Goal: Task Accomplishment & Management: Manage account settings

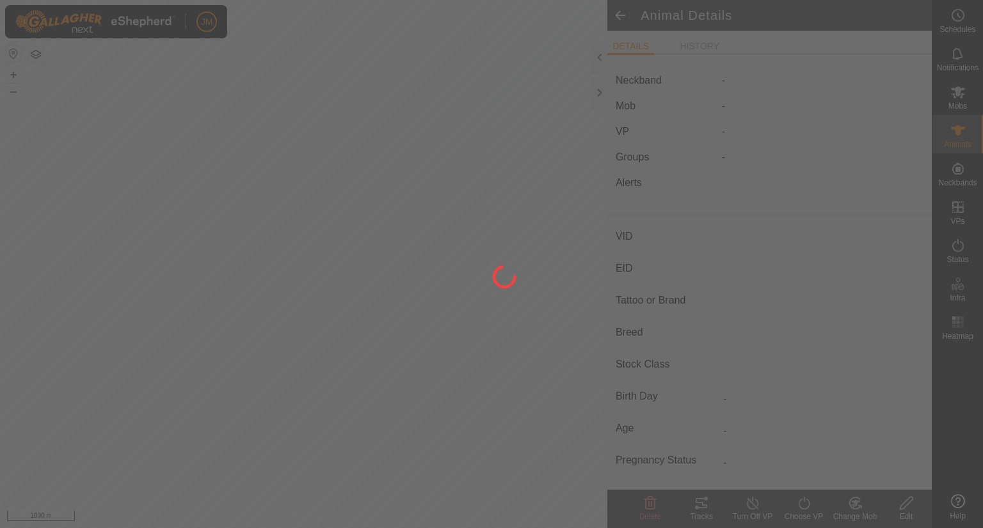
type input "18813"
type input "-"
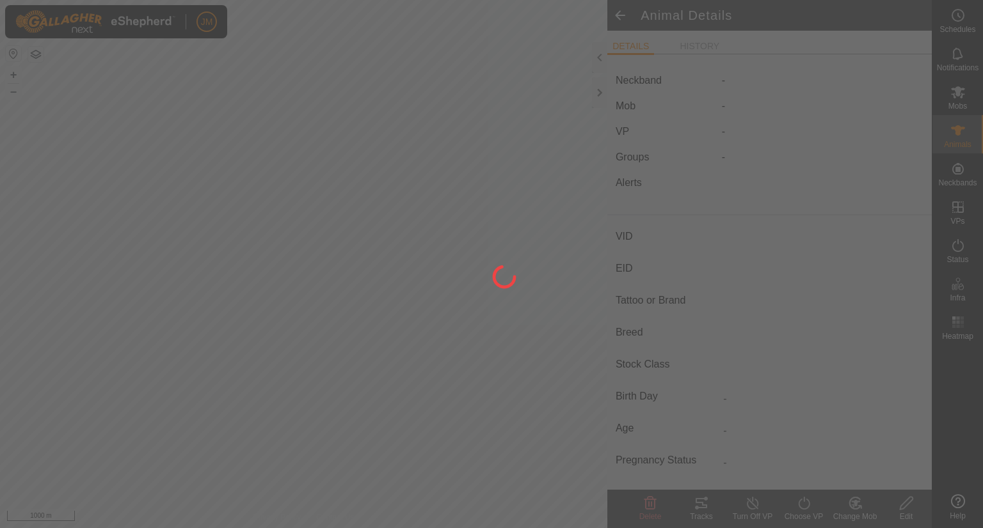
type input "-"
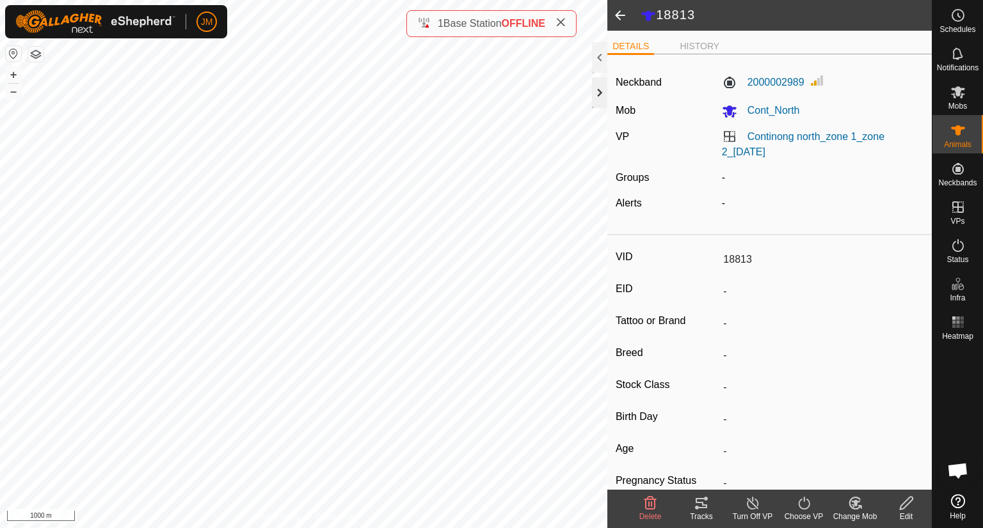
click at [601, 96] on div at bounding box center [599, 92] width 15 height 31
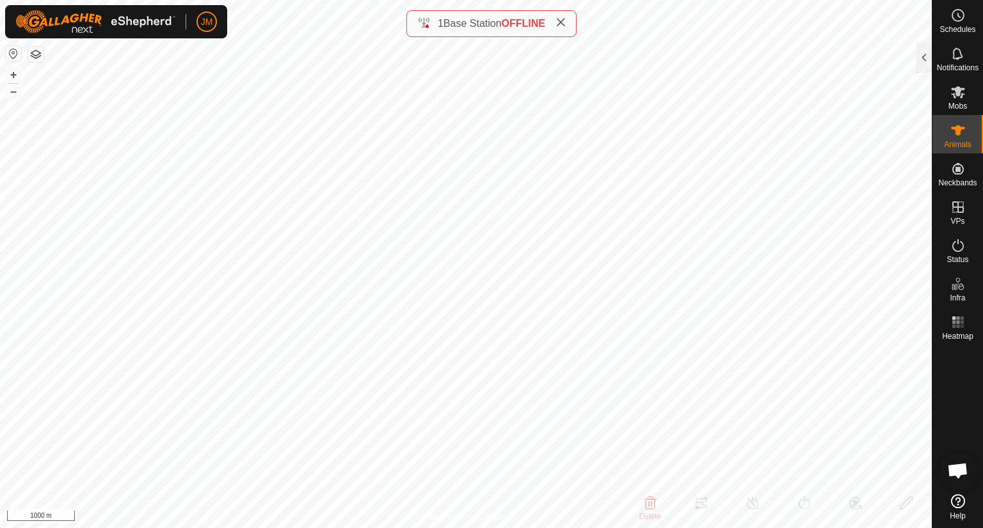
click at [563, 24] on icon at bounding box center [560, 22] width 10 height 10
type input "230536"
type input "-"
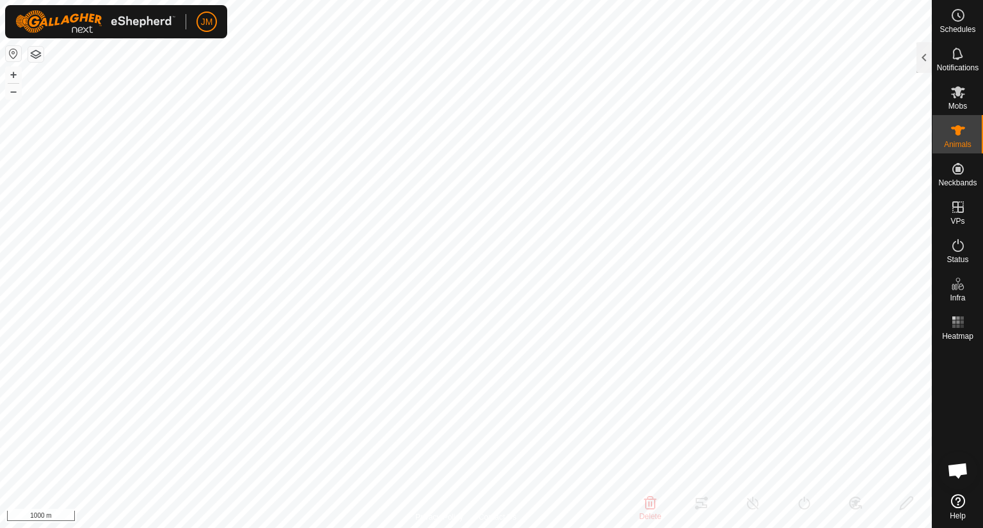
type input "-"
type input "0 kg"
type input "-"
click at [12, 72] on button "+" at bounding box center [13, 74] width 15 height 15
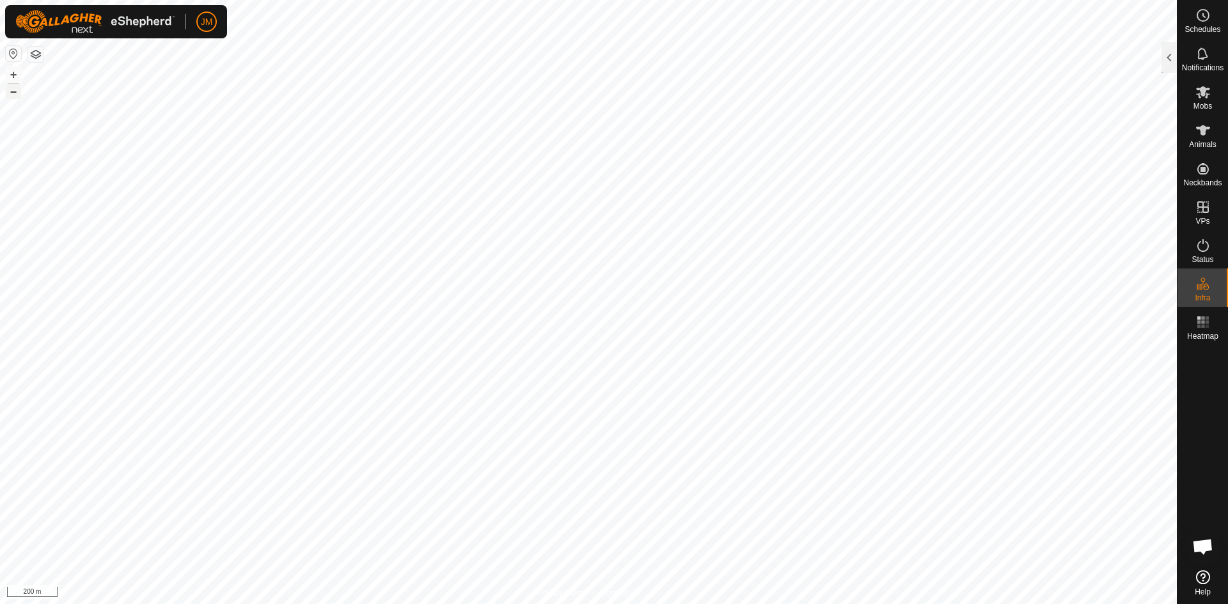
click at [13, 95] on button "–" at bounding box center [13, 91] width 15 height 15
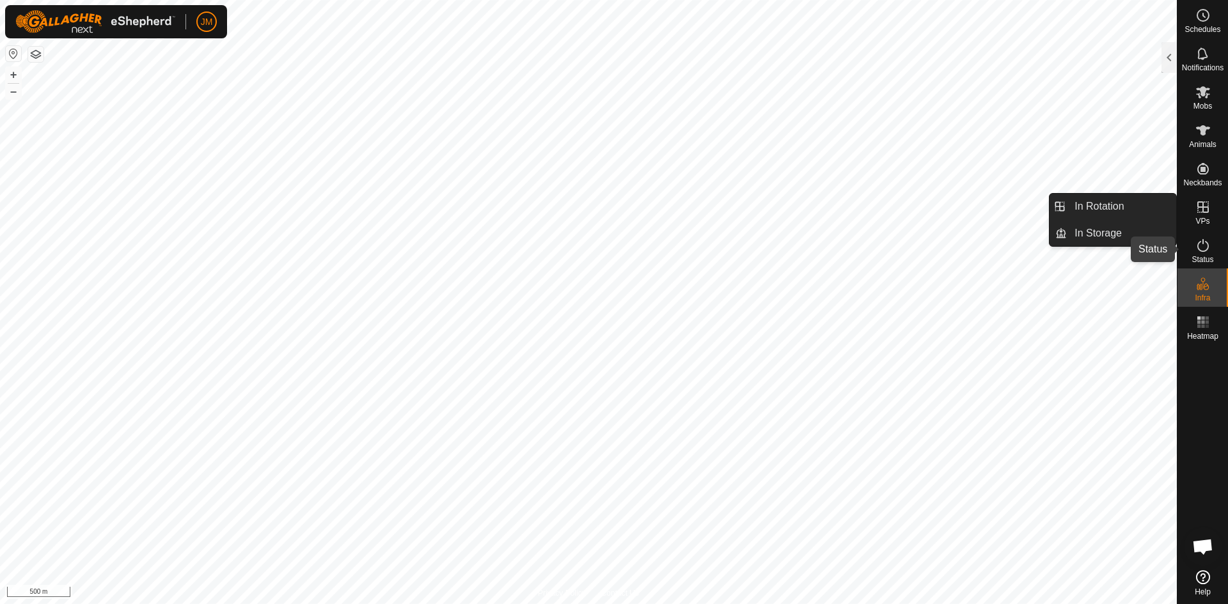
click at [982, 247] on icon at bounding box center [1203, 245] width 15 height 15
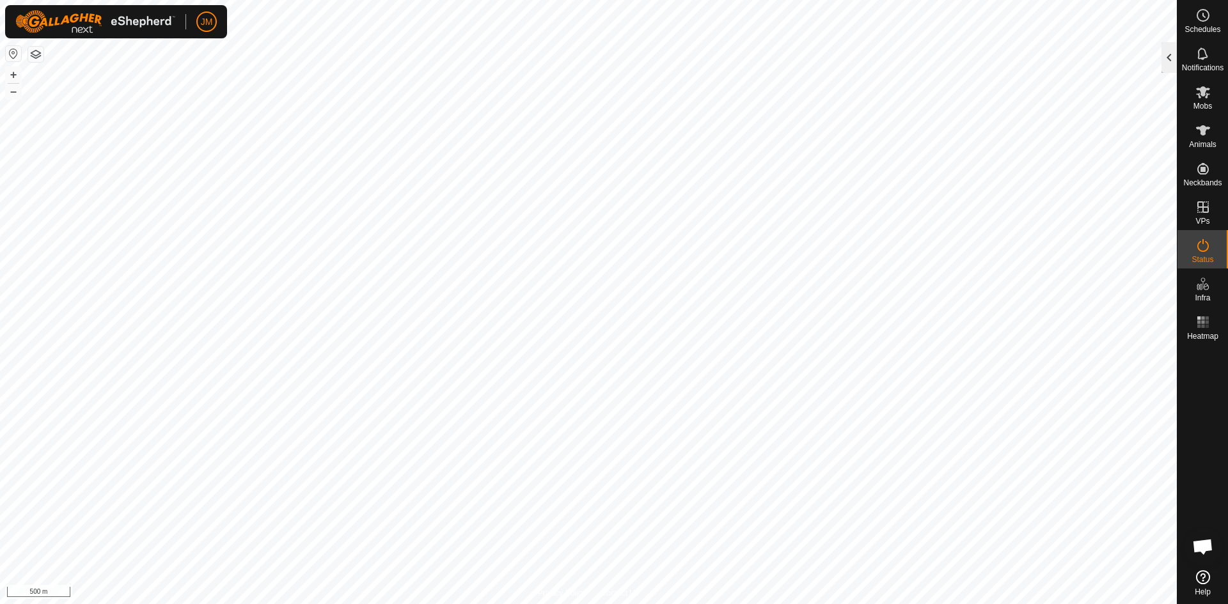
click at [982, 61] on div at bounding box center [1169, 57] width 15 height 31
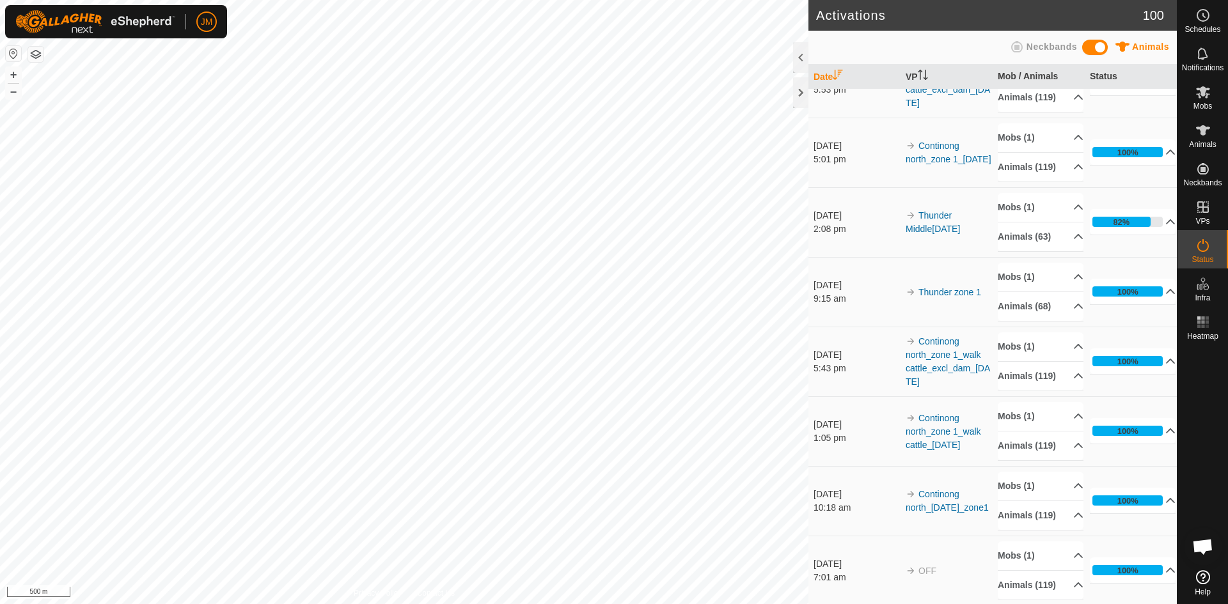
scroll to position [1705, 0]
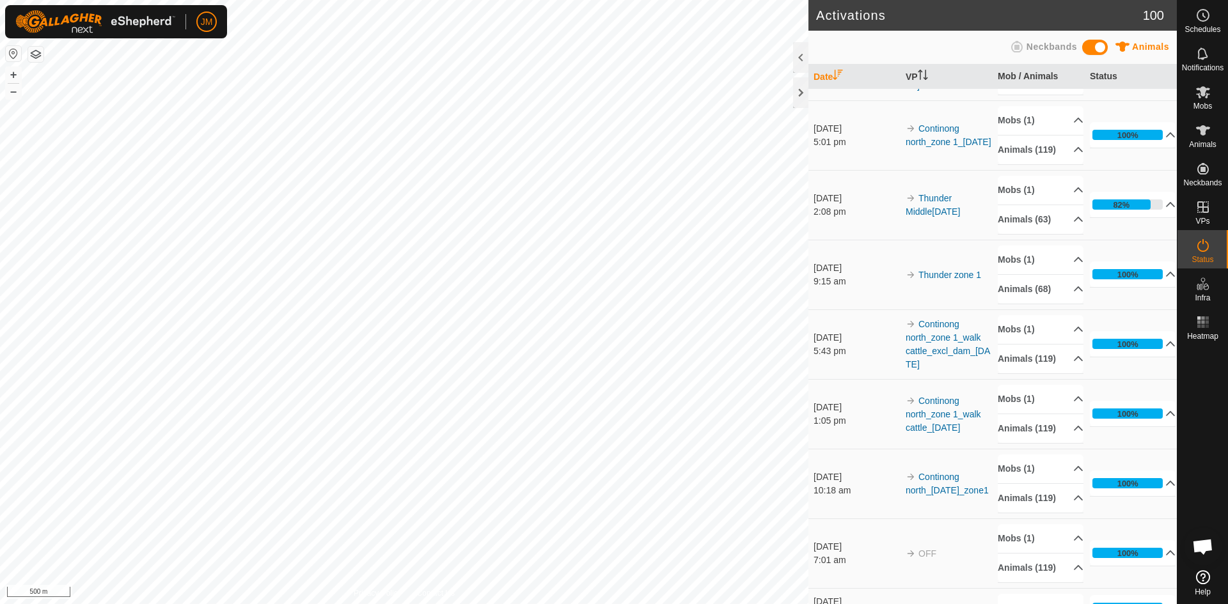
click at [917, 379] on td "Continong north_zone 1_walk cattle_excl_dam_[DATE]" at bounding box center [947, 345] width 92 height 70
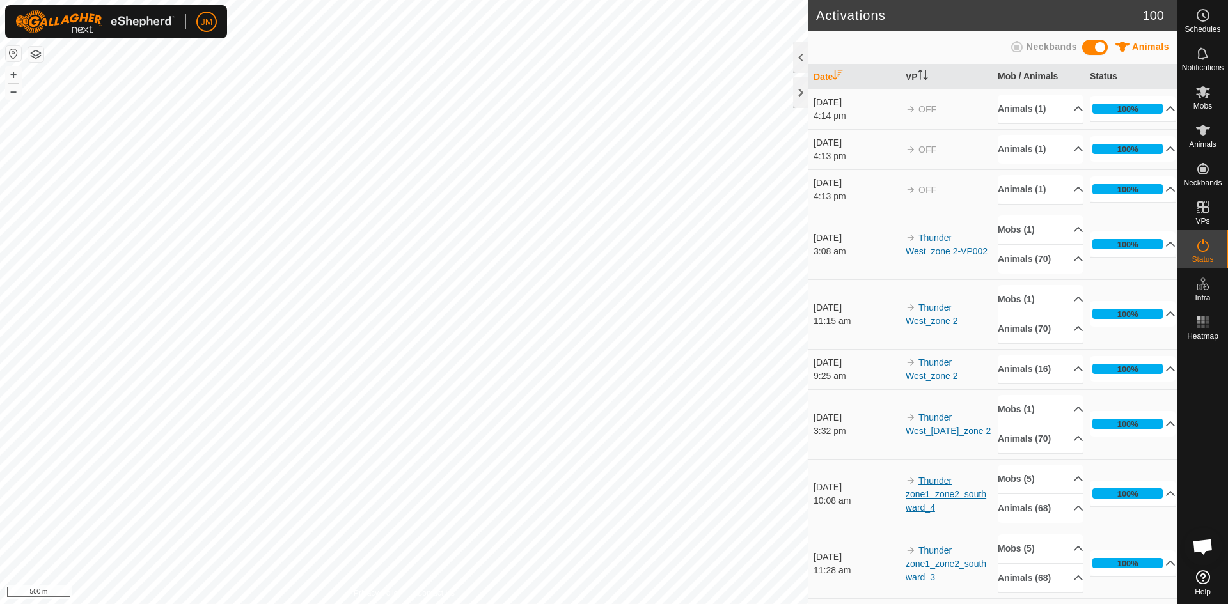
click at [957, 513] on link "Thunder zone1_zone2_southward_4" at bounding box center [946, 494] width 81 height 37
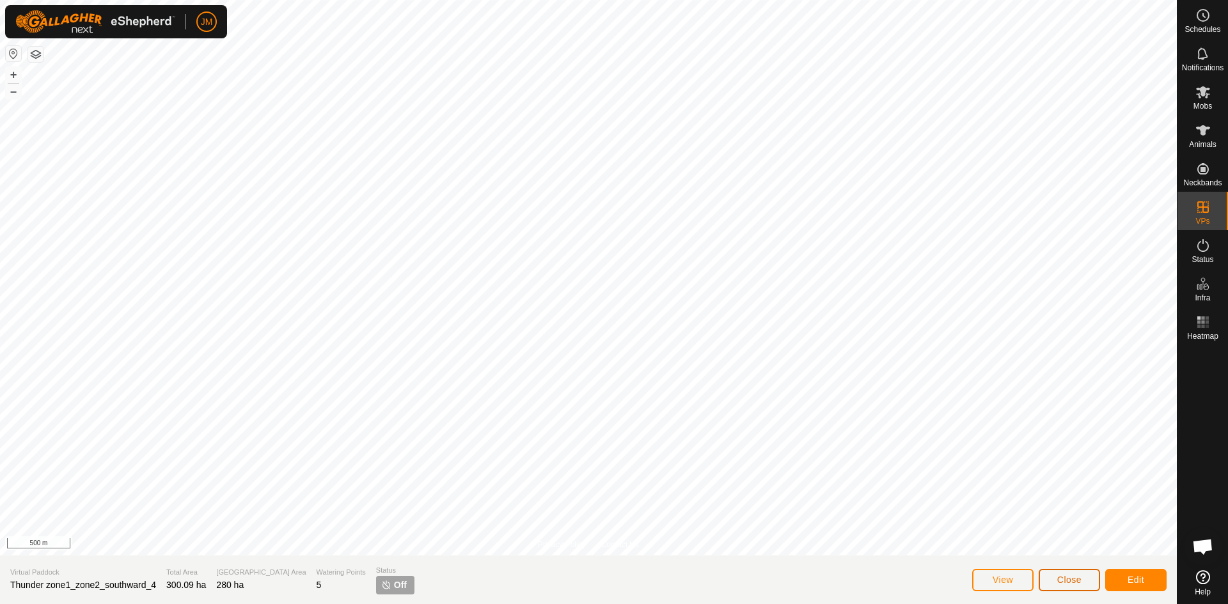
click at [982, 528] on button "Close" at bounding box center [1069, 580] width 61 height 22
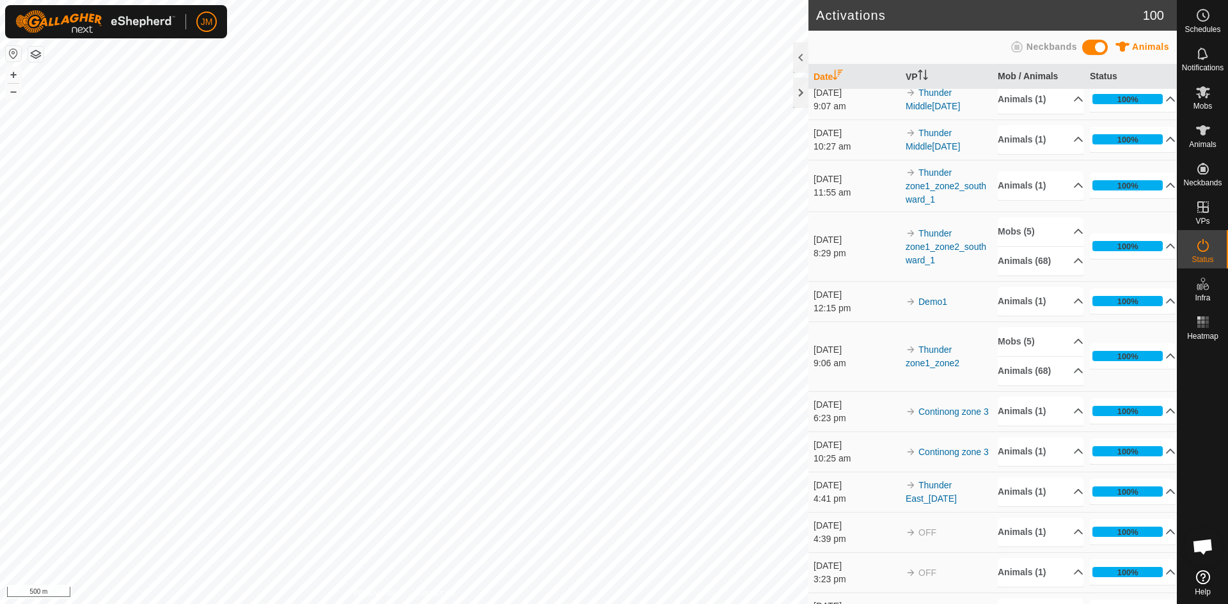
scroll to position [3113, 0]
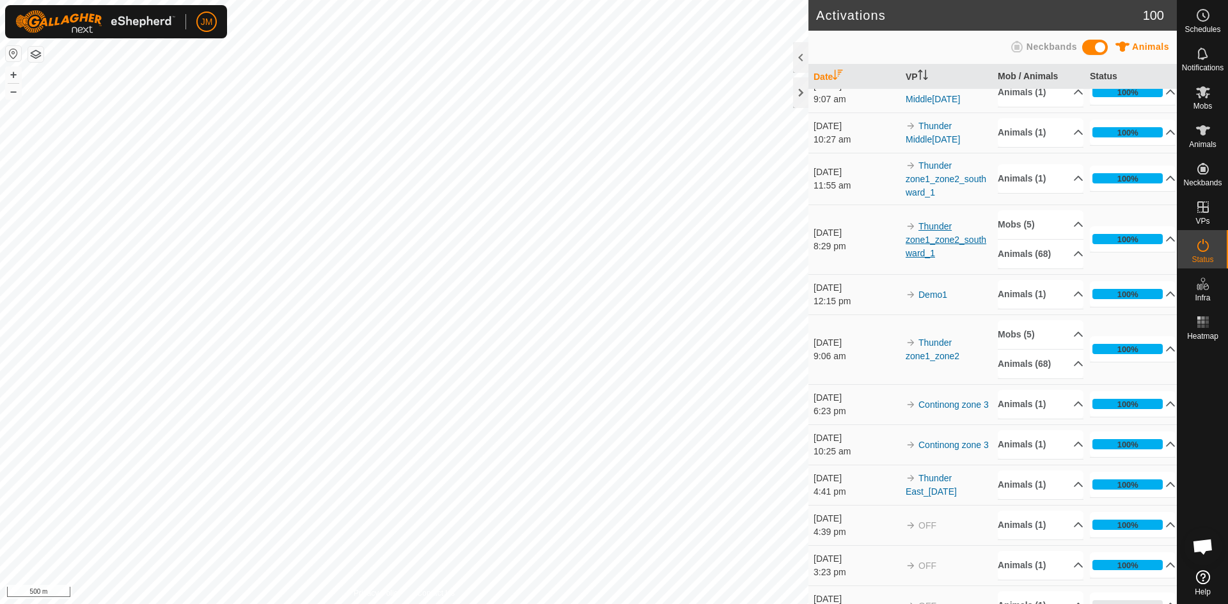
click at [944, 258] on link "Thunder zone1_zone2_southward_1" at bounding box center [946, 239] width 81 height 37
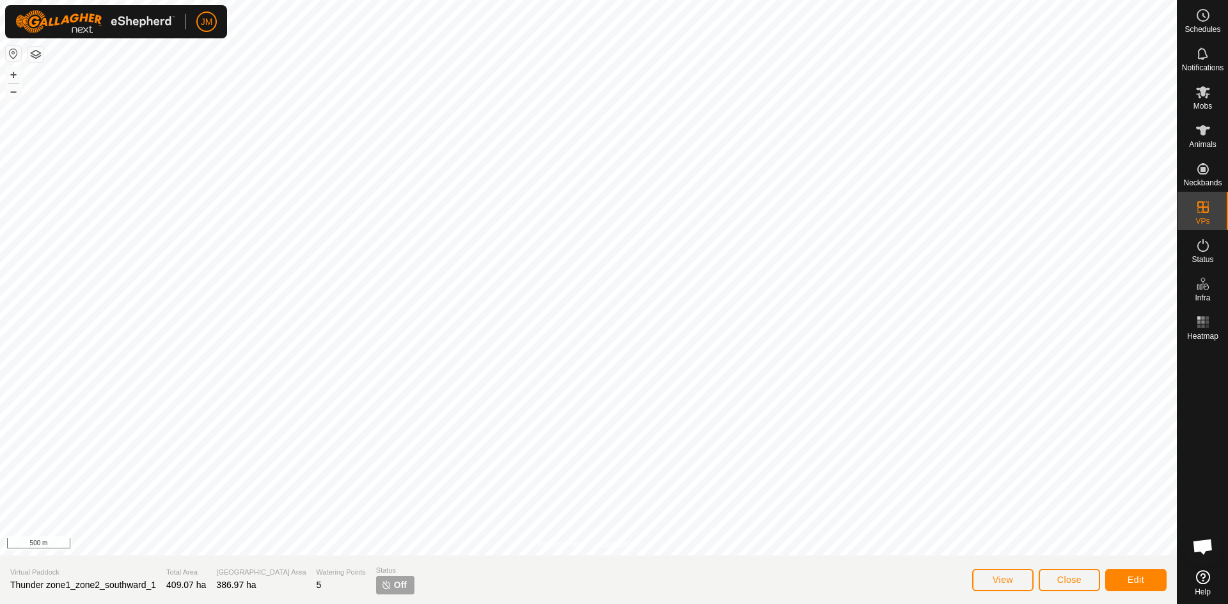
click at [136, 528] on span "Thunder zone1_zone2_southward_1" at bounding box center [83, 585] width 146 height 10
copy span "Thunder zone1_zone2_southward_1"
click at [982, 528] on span "Close" at bounding box center [1069, 580] width 24 height 10
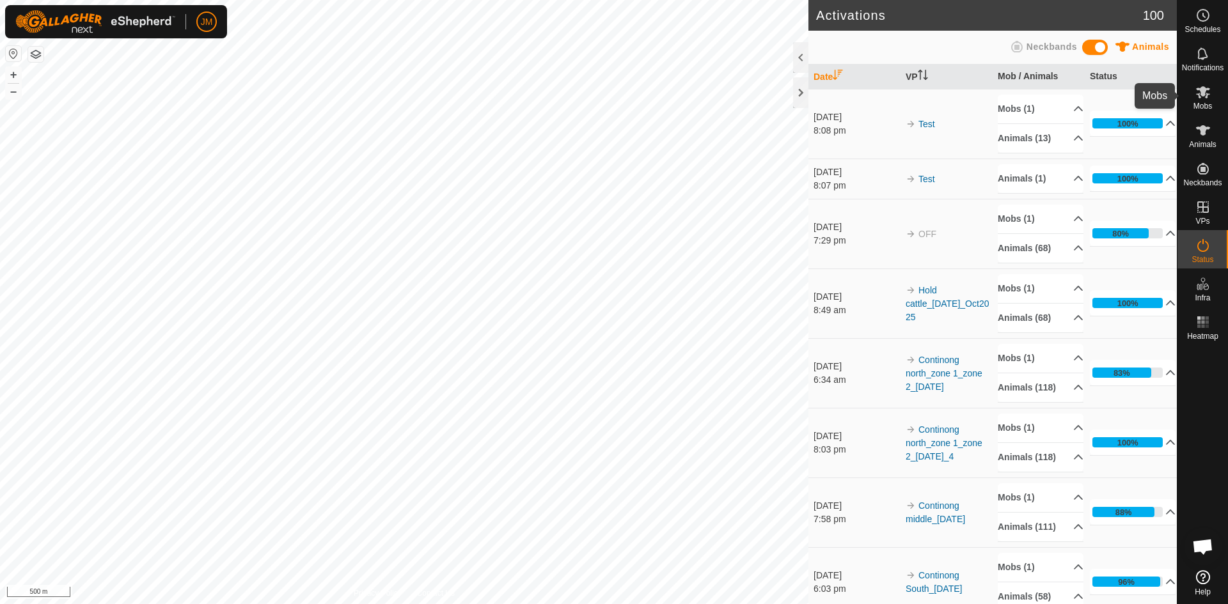
click at [982, 97] on icon at bounding box center [1203, 92] width 14 height 12
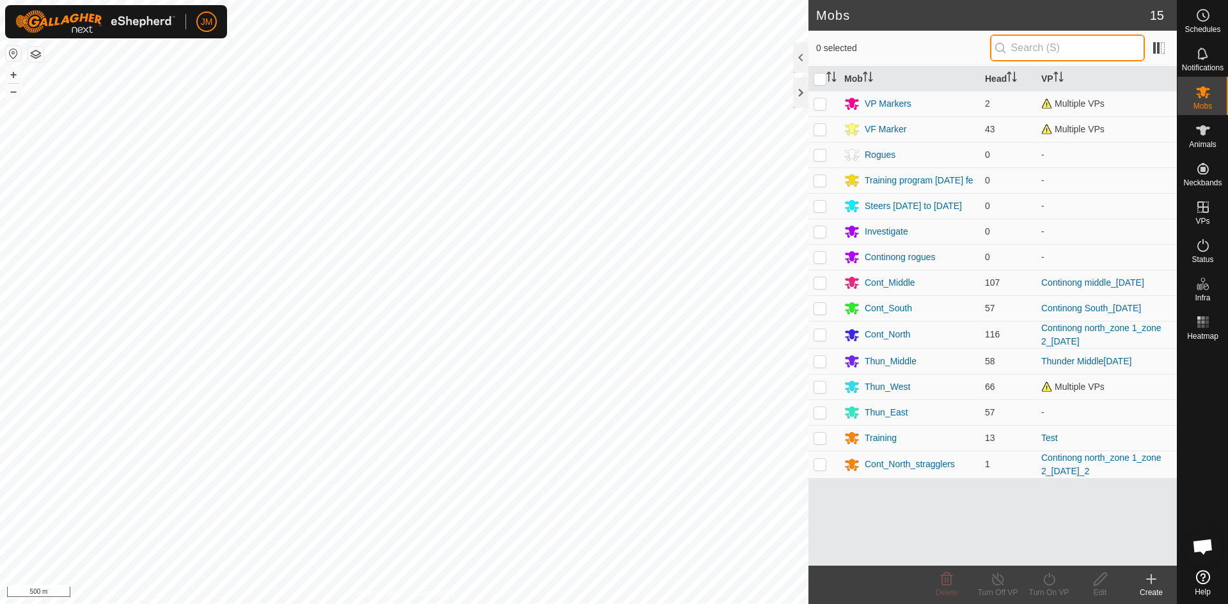
click at [982, 52] on input "text" at bounding box center [1067, 48] width 155 height 27
click at [821, 389] on p-checkbox at bounding box center [820, 387] width 13 height 10
checkbox input "true"
click at [982, 528] on icon at bounding box center [1049, 579] width 12 height 13
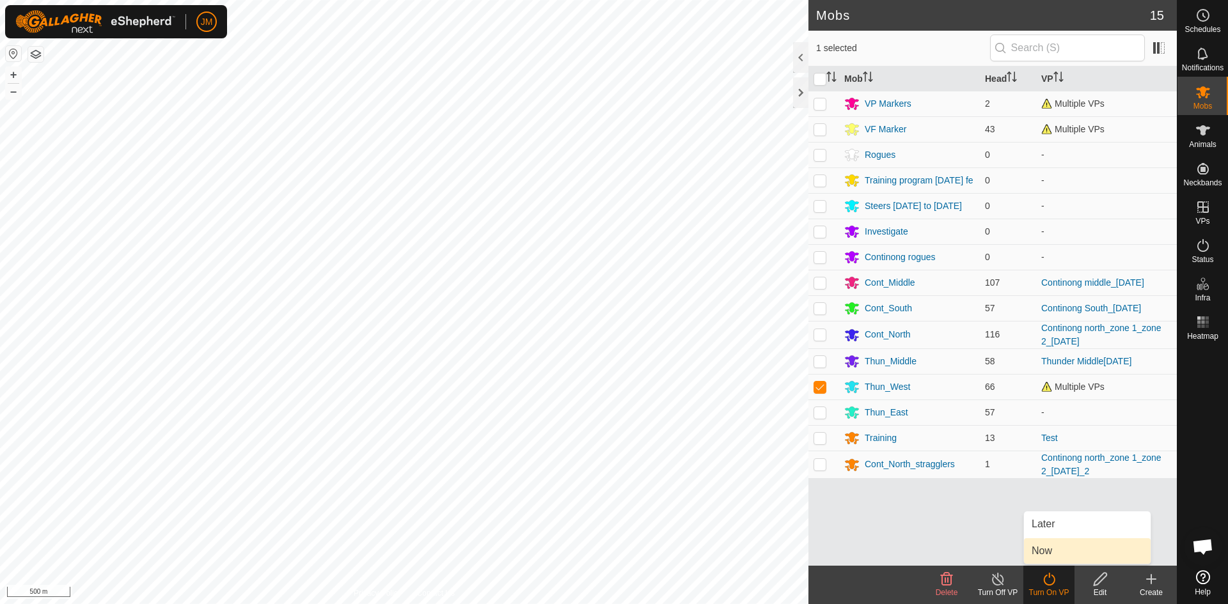
click at [982, 528] on link "Now" at bounding box center [1087, 552] width 127 height 26
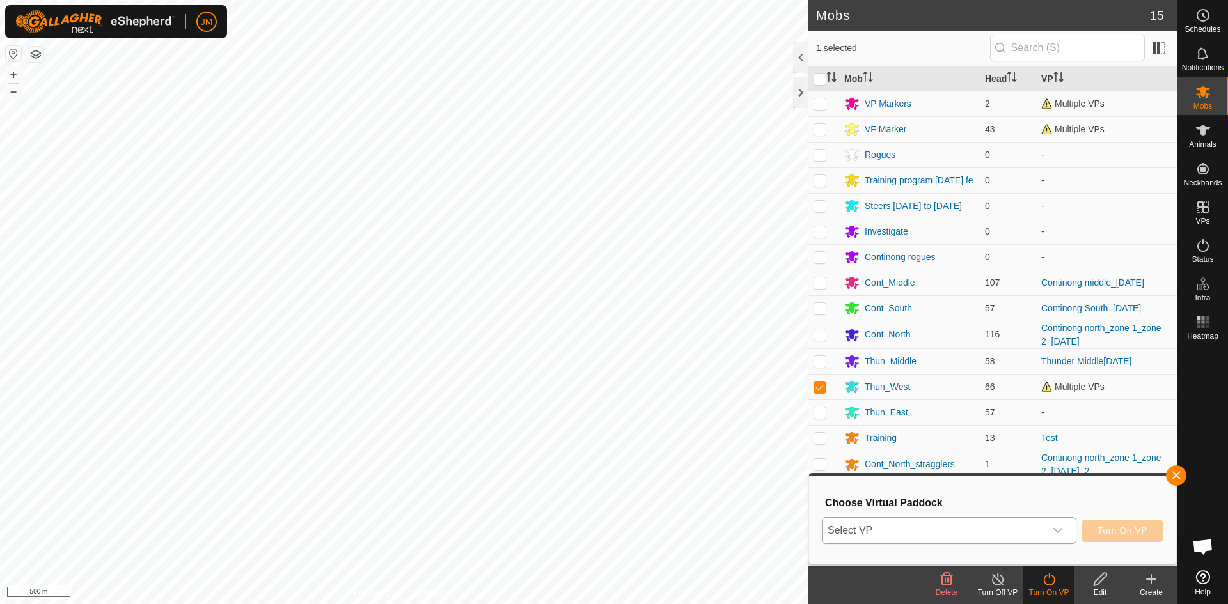
click at [982, 528] on span "Select VP" at bounding box center [934, 531] width 223 height 26
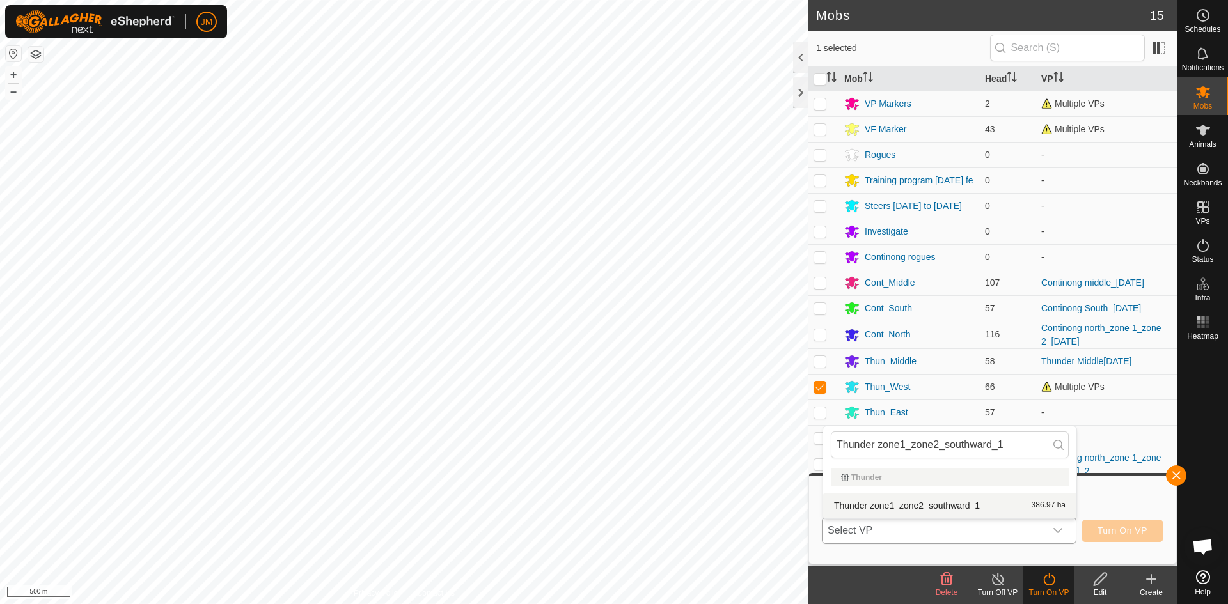
type input "Thunder zone1_zone2_southward_1"
click at [952, 501] on li "Thunder zone1_zone2_southward_1 386.97 ha" at bounding box center [949, 506] width 253 height 26
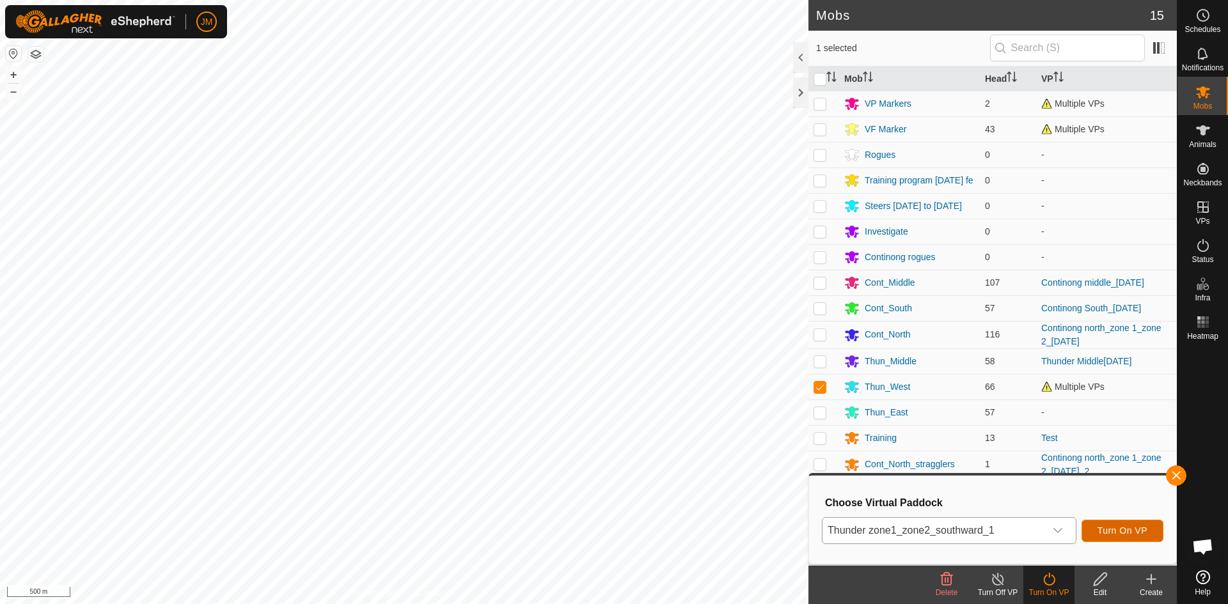
click at [982, 528] on span "Turn On VP" at bounding box center [1123, 531] width 50 height 10
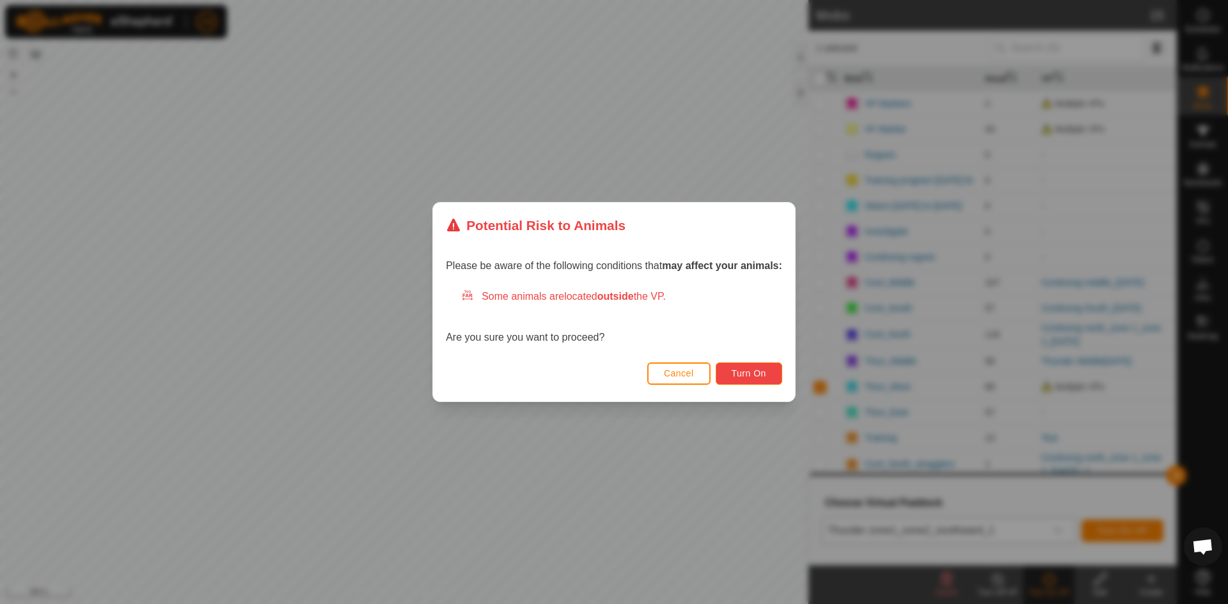
click at [765, 374] on span "Turn On" at bounding box center [749, 373] width 35 height 10
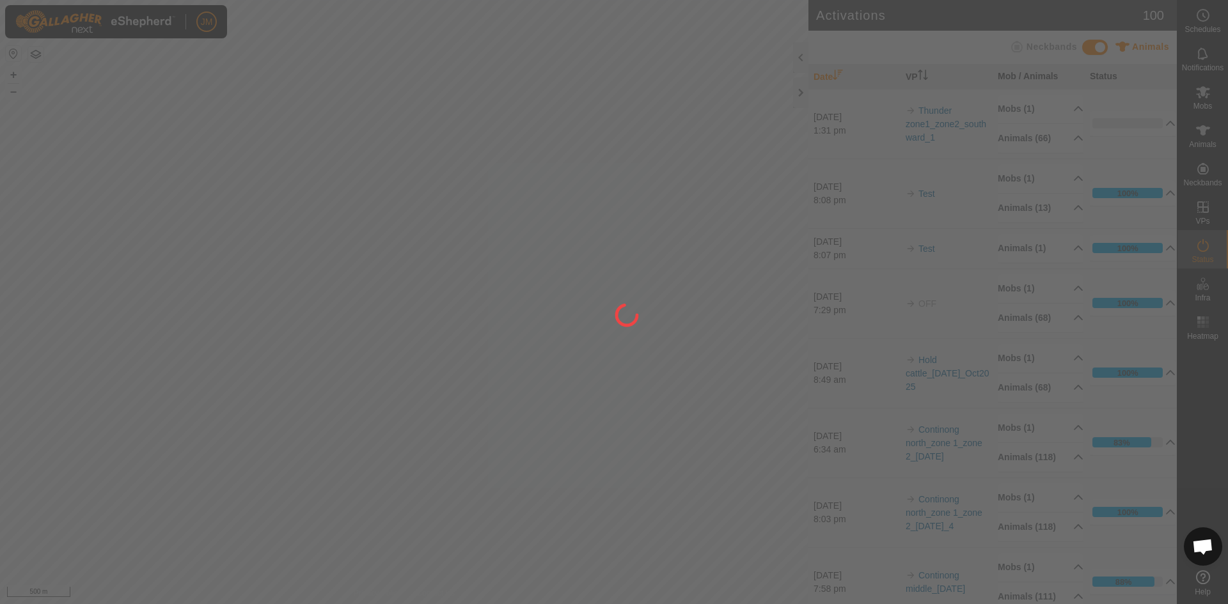
drag, startPoint x: 178, startPoint y: 193, endPoint x: 277, endPoint y: 228, distance: 105.2
click at [277, 228] on div at bounding box center [614, 302] width 1228 height 604
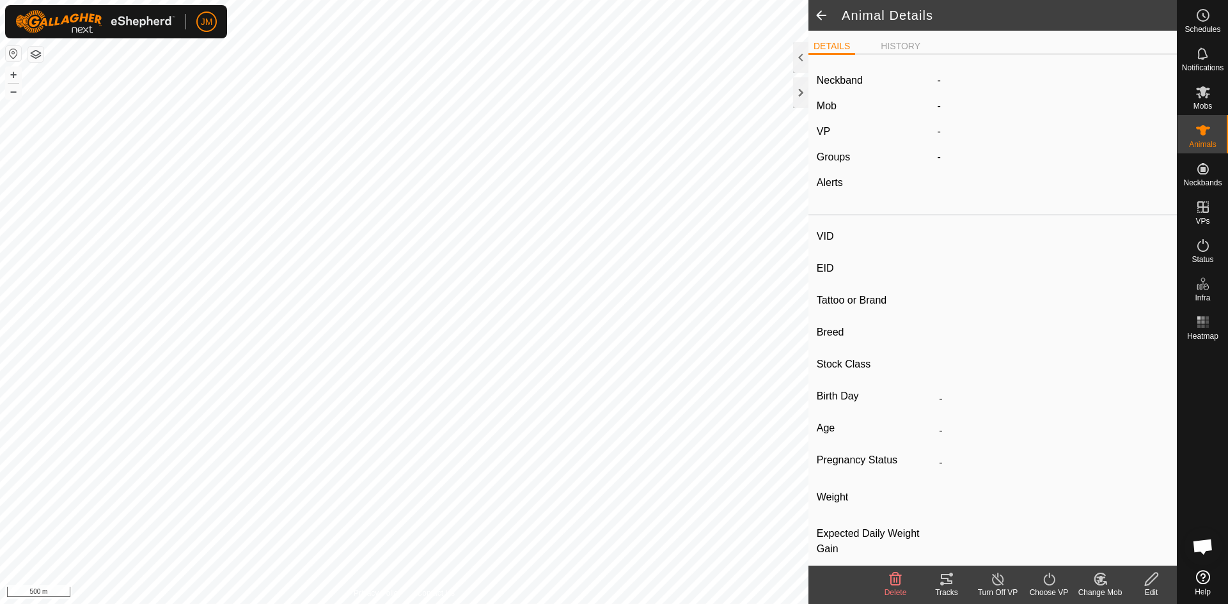
type input "21384"
type input "-"
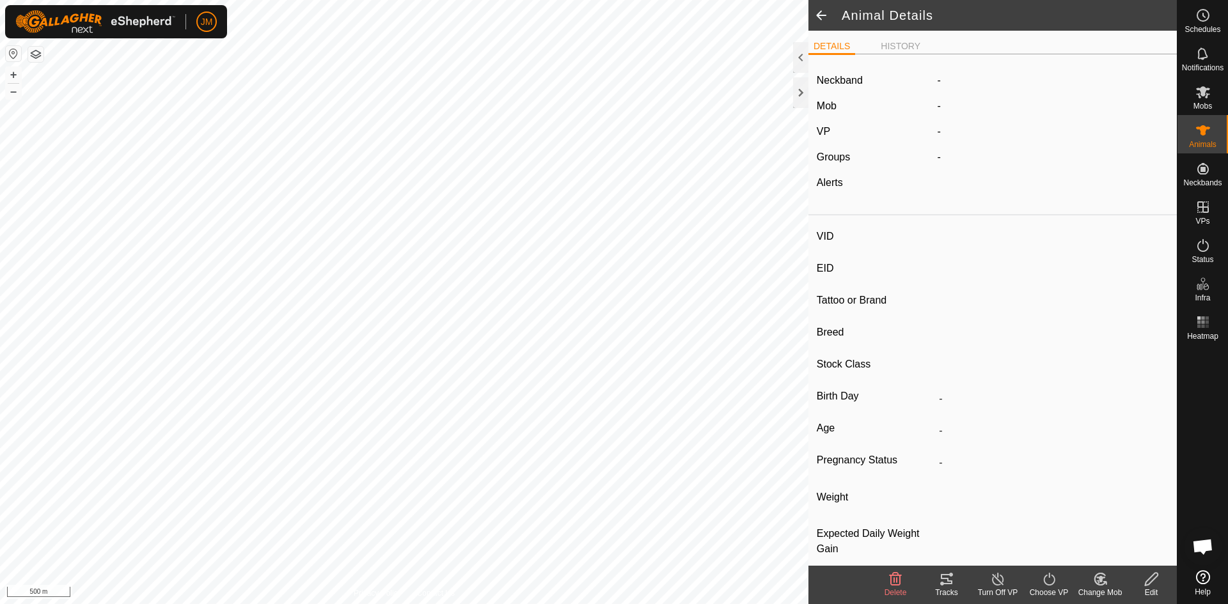
type input "-"
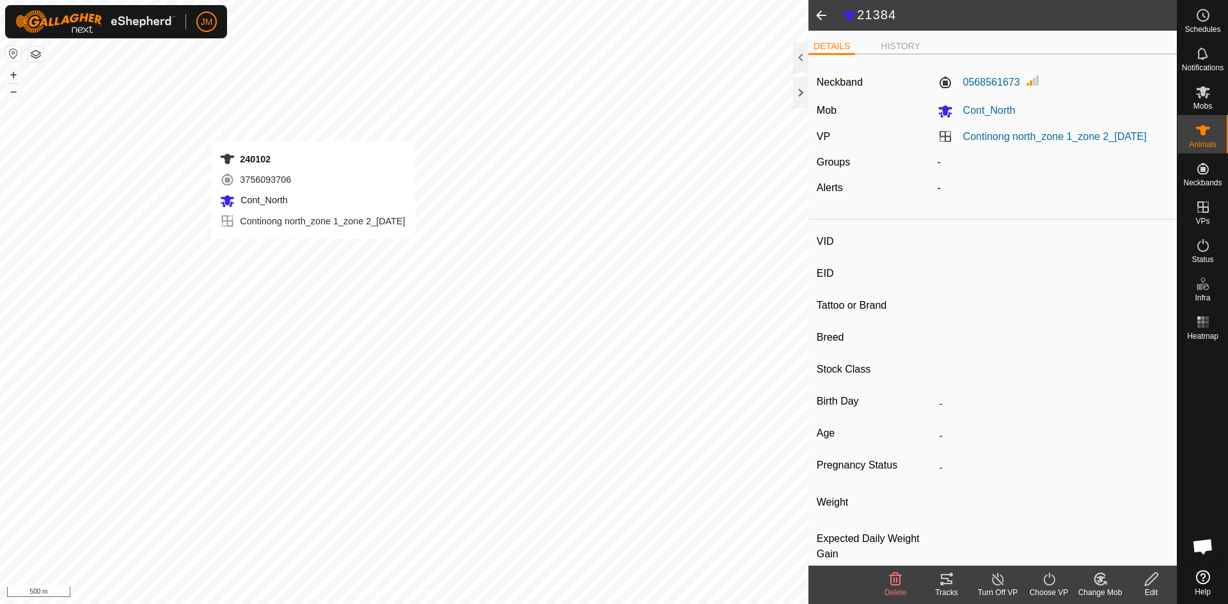
type input "240102"
type input "-"
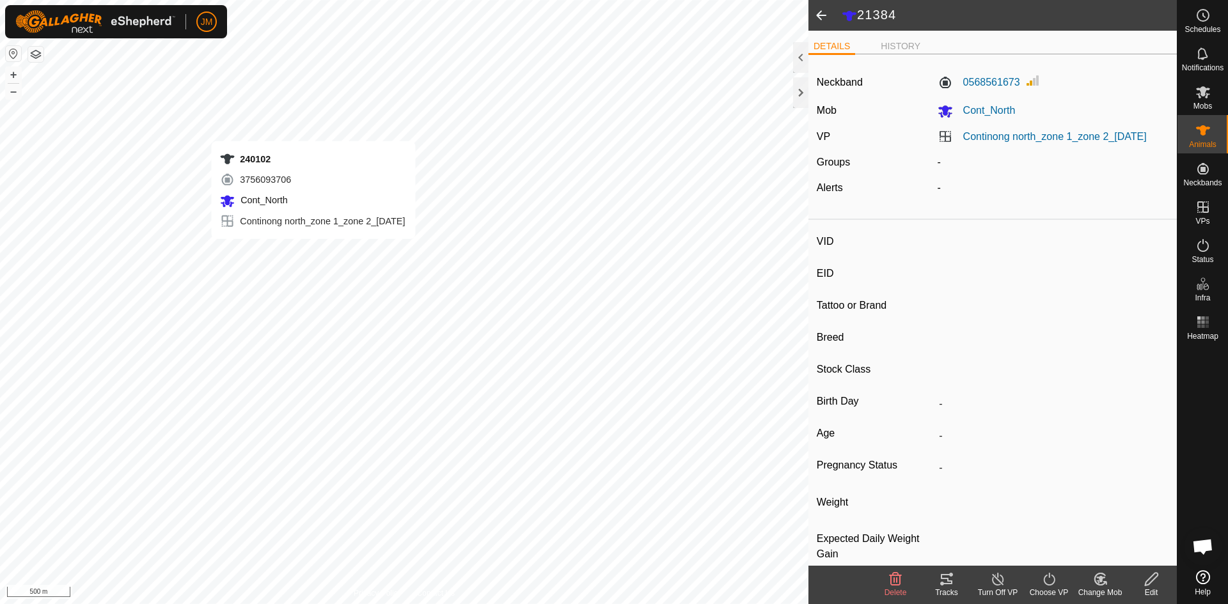
type input "-"
click at [982, 246] on icon at bounding box center [1203, 245] width 15 height 15
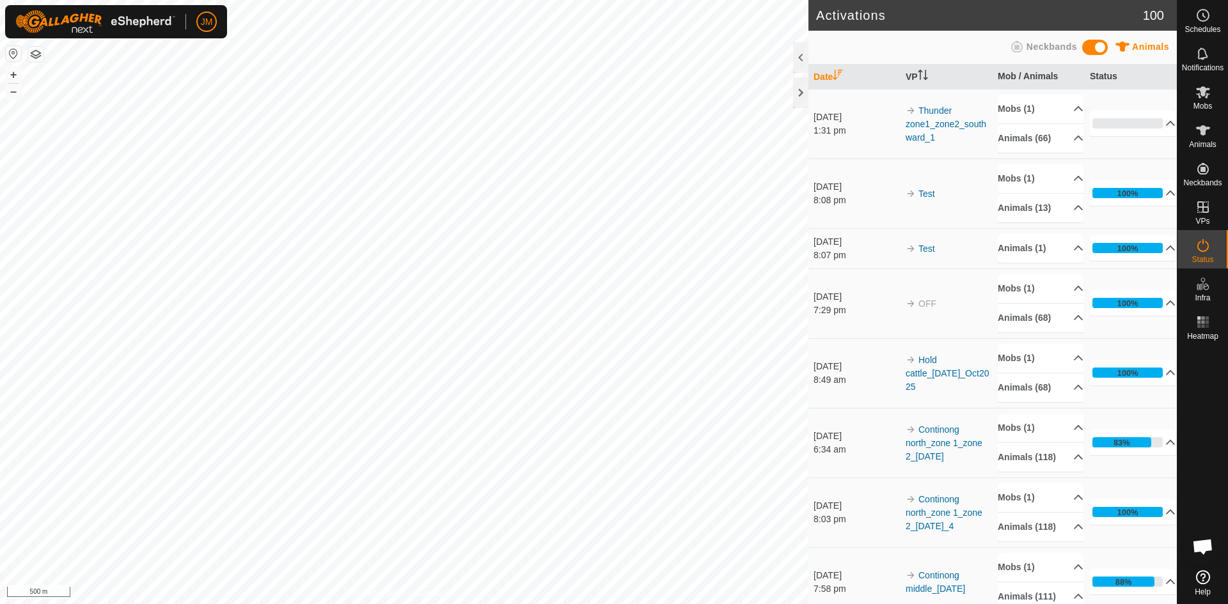
drag, startPoint x: 974, startPoint y: 529, endPoint x: 910, endPoint y: 501, distance: 69.6
click at [910, 501] on td "Continong north_zone 1_zone 2_[DATE]_4" at bounding box center [947, 513] width 92 height 70
copy link "Continong north_zone 1_zone 2_[DATE]_4"
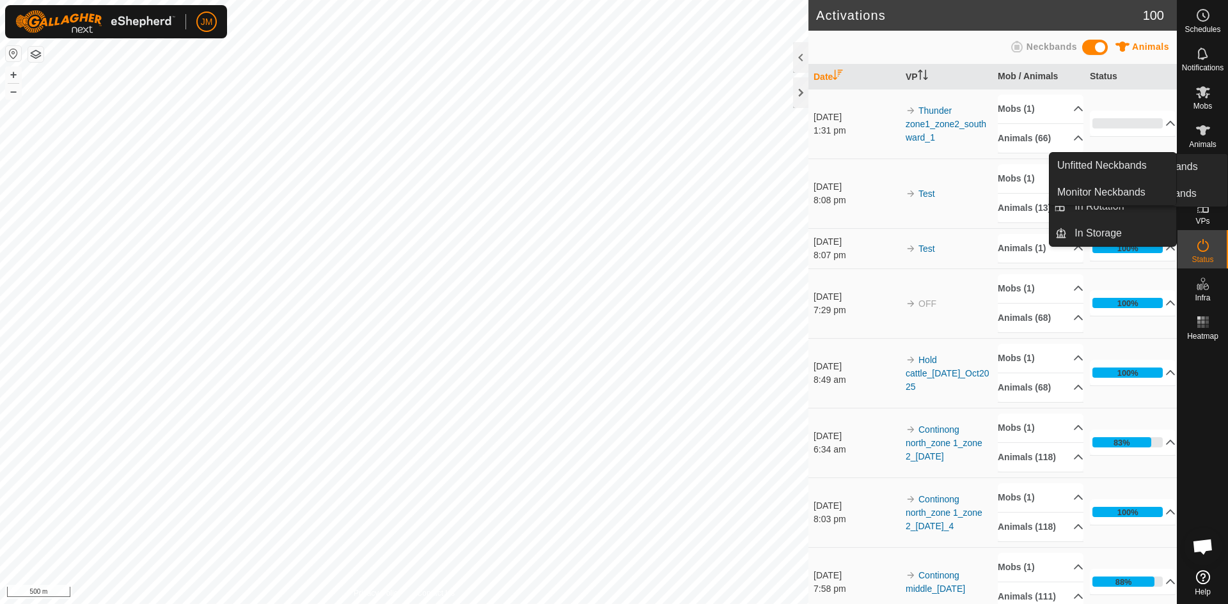
click at [982, 177] on es-neckbands-svg-icon at bounding box center [1203, 169] width 23 height 20
click at [982, 214] on icon at bounding box center [1203, 207] width 15 height 15
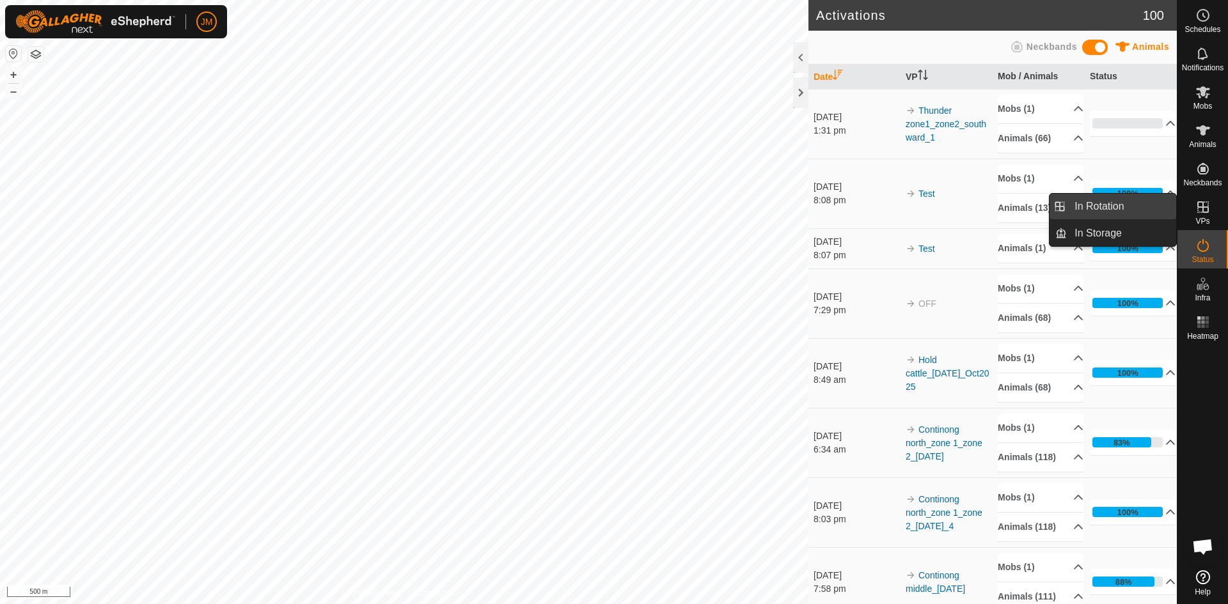
click at [982, 207] on link "In Rotation" at bounding box center [1121, 207] width 109 height 26
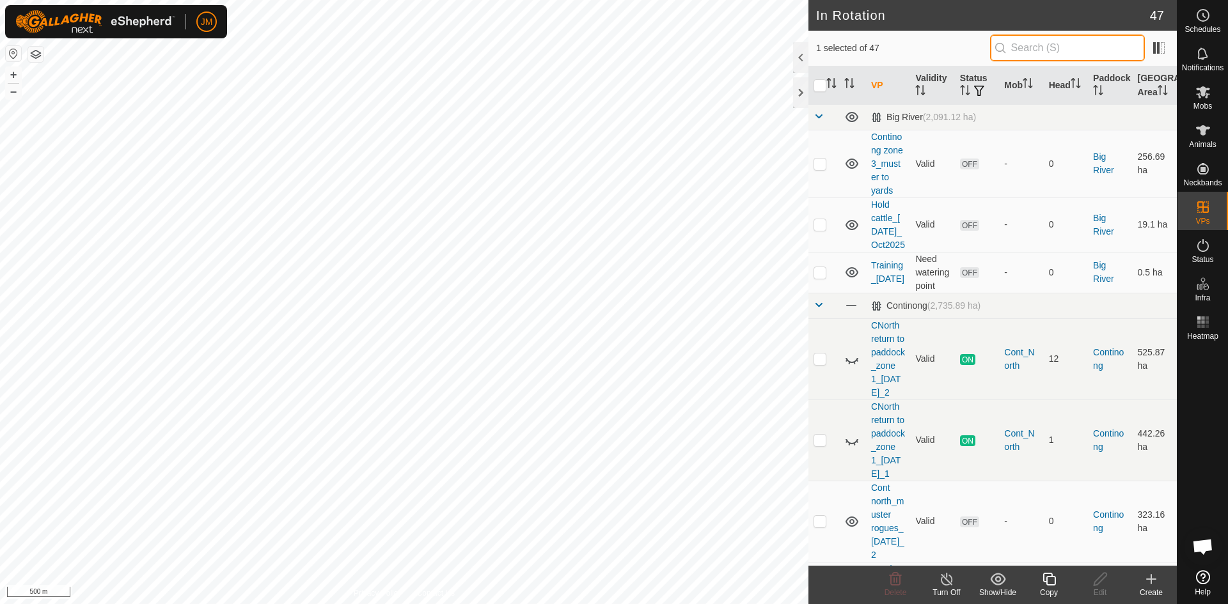
click at [982, 55] on input "text" at bounding box center [1067, 48] width 155 height 27
paste input "Continong north_zone 1_zone 2_[DATE]_4"
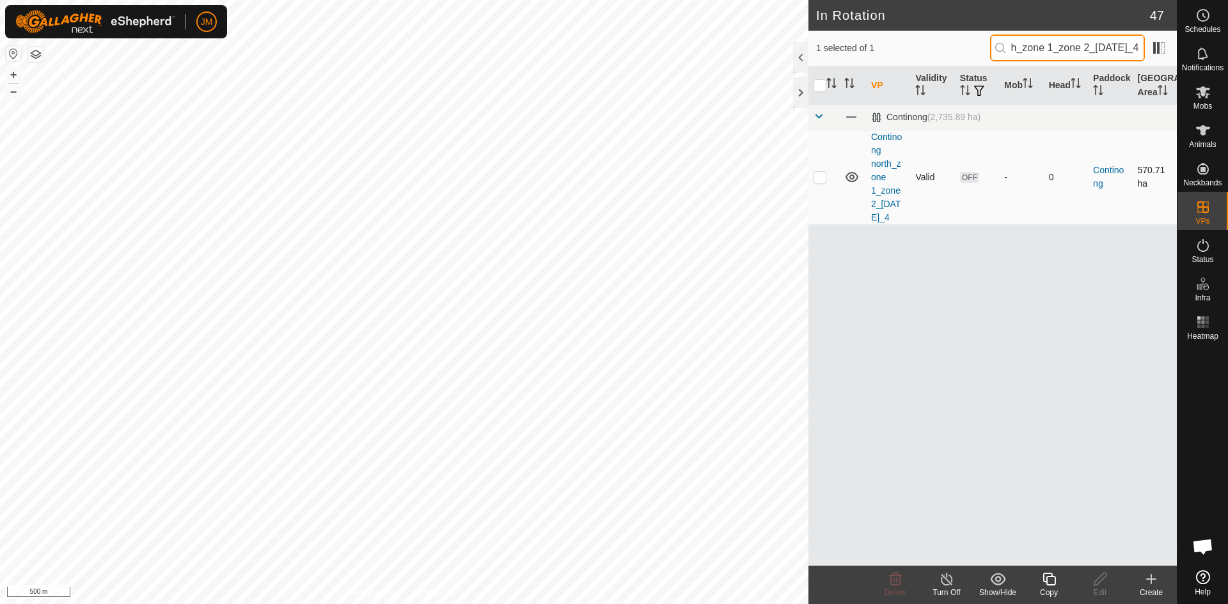
type input "Continong north_zone 1_zone 2_[DATE]_4"
click at [816, 181] on p-checkbox at bounding box center [820, 177] width 13 height 10
checkbox input "true"
click at [823, 87] on input "checkbox" at bounding box center [820, 85] width 13 height 13
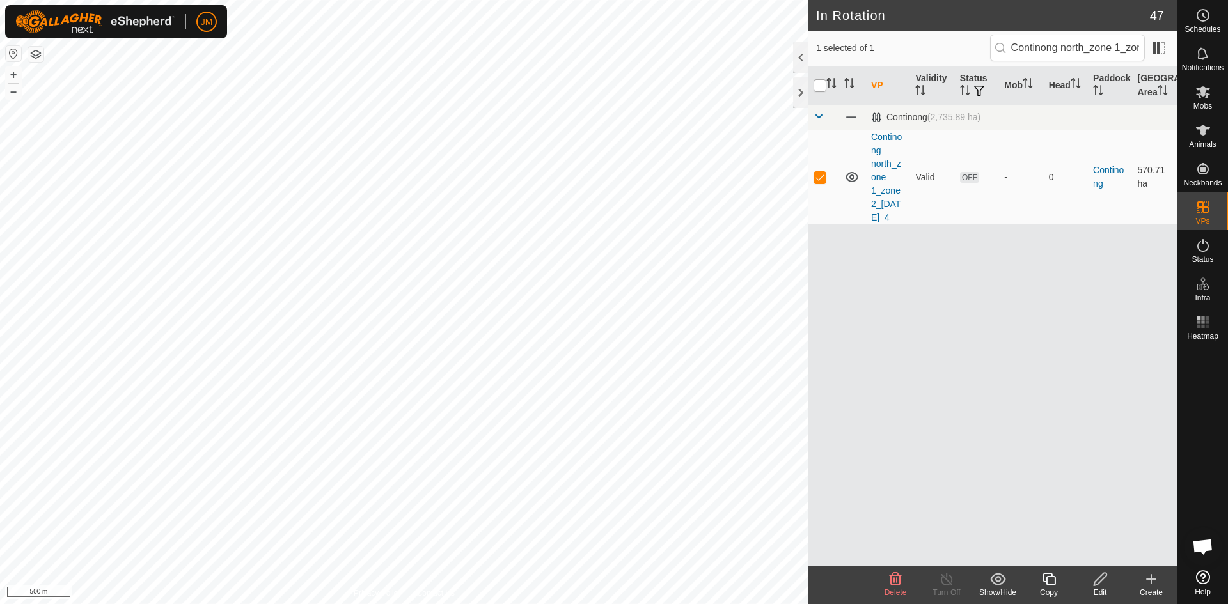
click at [823, 87] on input "checkbox" at bounding box center [820, 85] width 13 height 13
checkbox input "false"
click at [982, 528] on icon at bounding box center [1049, 579] width 16 height 15
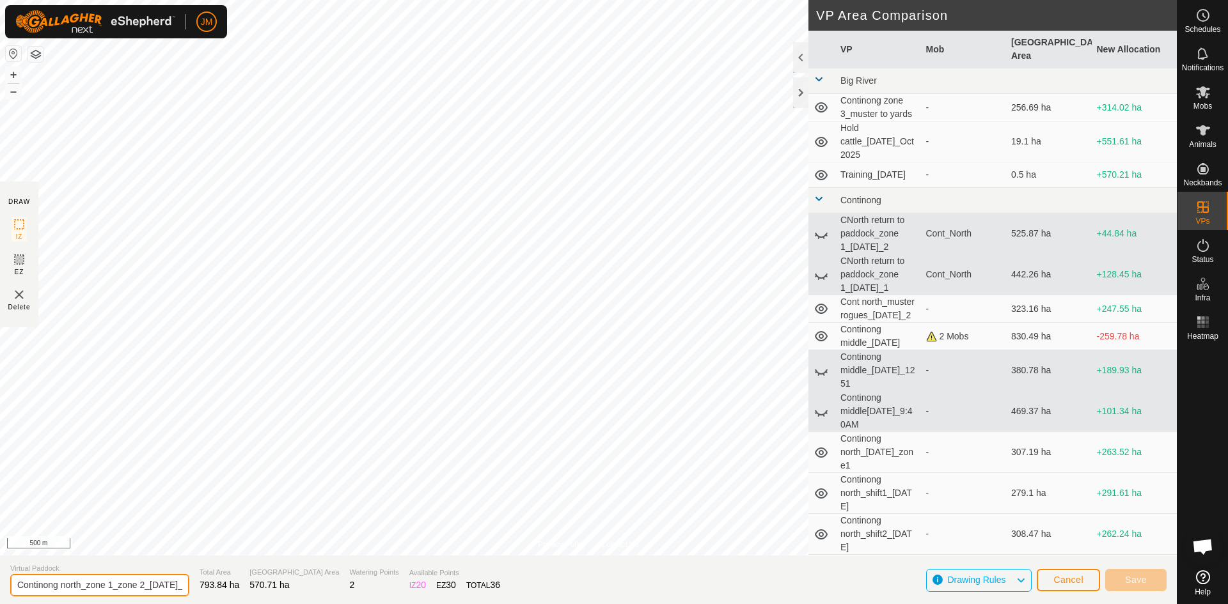
click at [108, 528] on input "Continong north_zone 1_zone 2_[DATE]_4-VP001" at bounding box center [99, 585] width 179 height 22
click at [147, 528] on input "Continong north_zone 1_zone 2_[DATE]_4-VP001" at bounding box center [99, 585] width 179 height 22
click at [156, 528] on input "Continong north_zone 1_zone 2_[DATE]_4-VP001" at bounding box center [99, 585] width 179 height 22
drag, startPoint x: 156, startPoint y: 587, endPoint x: -15, endPoint y: 567, distance: 172.5
click at [0, 528] on html "JM Schedules Notifications Mobs Animals Neckbands VPs Status Infra Heatmap Help…" at bounding box center [614, 302] width 1228 height 604
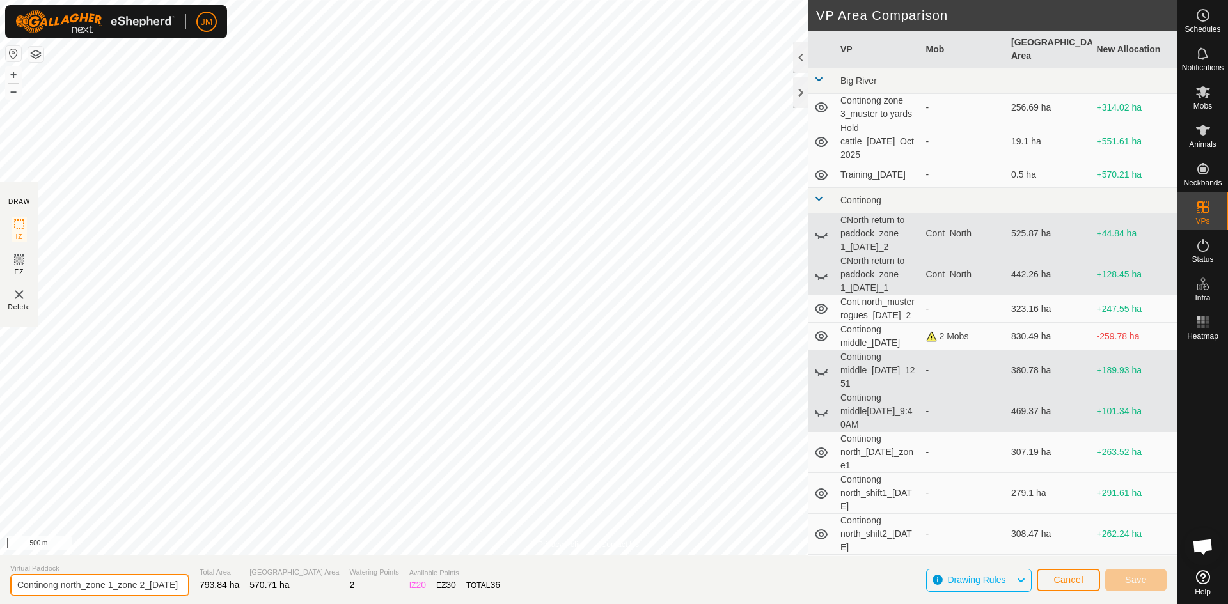
click at [58, 528] on input "Continong north_zone 1_zone 2_[DATE]" at bounding box center [99, 585] width 179 height 22
type input "Continong north_zone 1_zone 2_[DATE]"
click at [805, 90] on div at bounding box center [800, 92] width 15 height 31
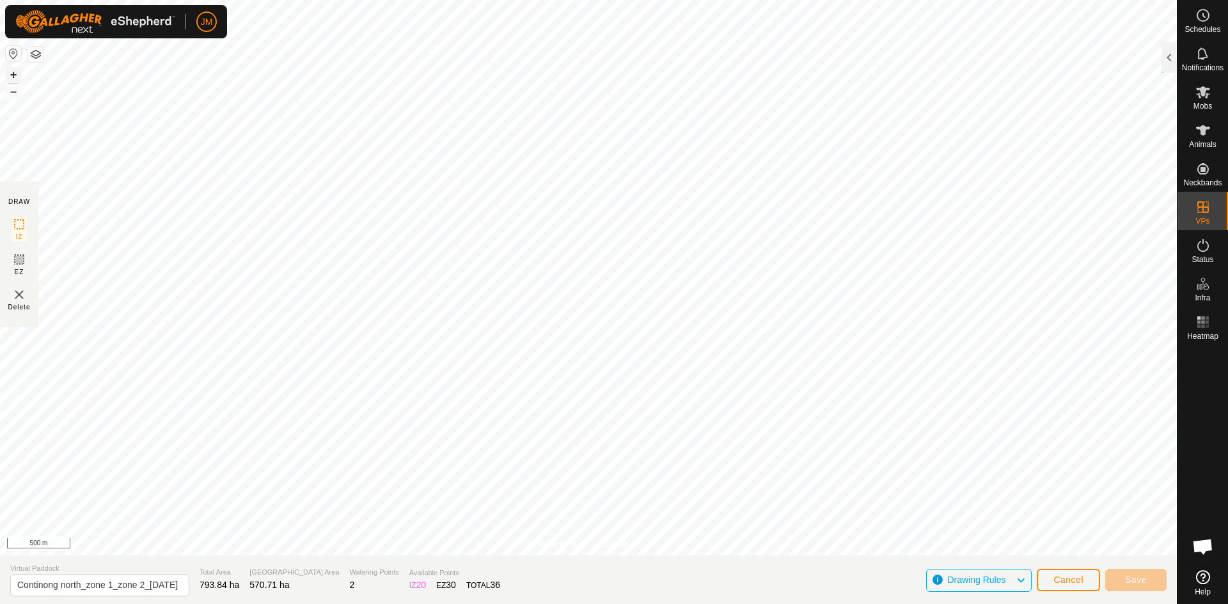
click at [20, 72] on button "+" at bounding box center [13, 74] width 15 height 15
click at [56, 528] on input "Continong north_zone 1_zone 2_[DATE]" at bounding box center [99, 585] width 179 height 22
drag, startPoint x: 16, startPoint y: 588, endPoint x: 181, endPoint y: 594, distance: 165.2
click at [181, 528] on section "Virtual Paddock Continong north_zone 1_zone 2_[DATE] Total Area 765.81 ha Grazi…" at bounding box center [588, 580] width 1177 height 49
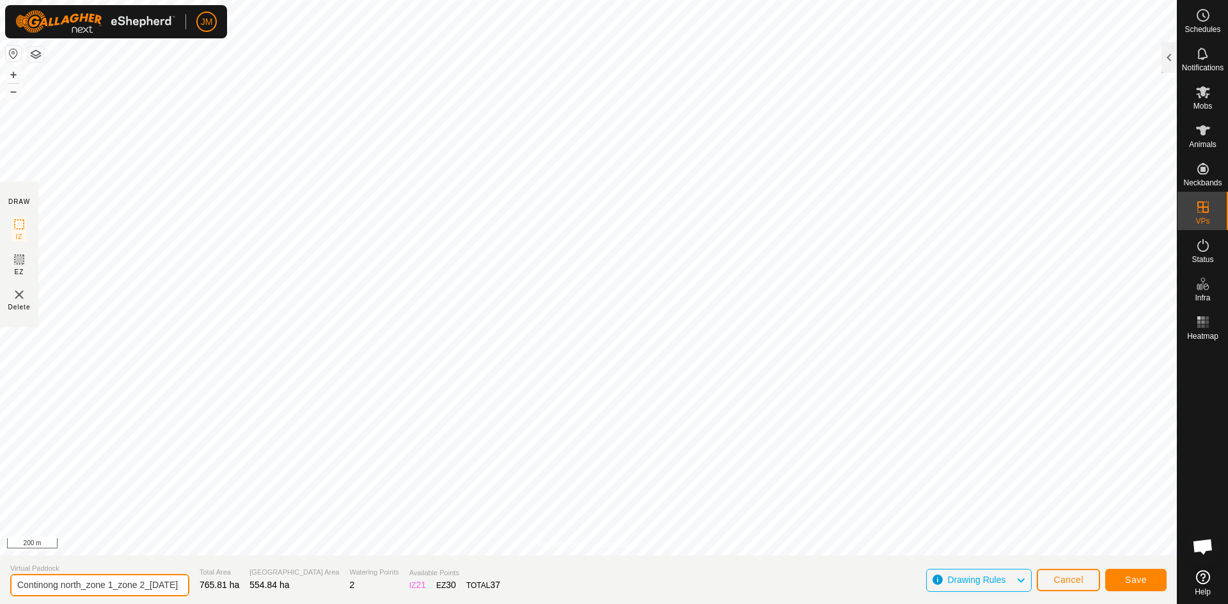
click at [173, 528] on input "Continong north_zone 1_zone 2_[DATE]" at bounding box center [99, 585] width 179 height 22
drag, startPoint x: 173, startPoint y: 587, endPoint x: 216, endPoint y: 585, distance: 42.3
click at [216, 528] on section "Virtual Paddock Continong north_zone 1_zone 2_[DATE] Total Area 765.81 ha Grazi…" at bounding box center [588, 580] width 1177 height 49
drag, startPoint x: 71, startPoint y: 581, endPoint x: 4, endPoint y: 576, distance: 66.7
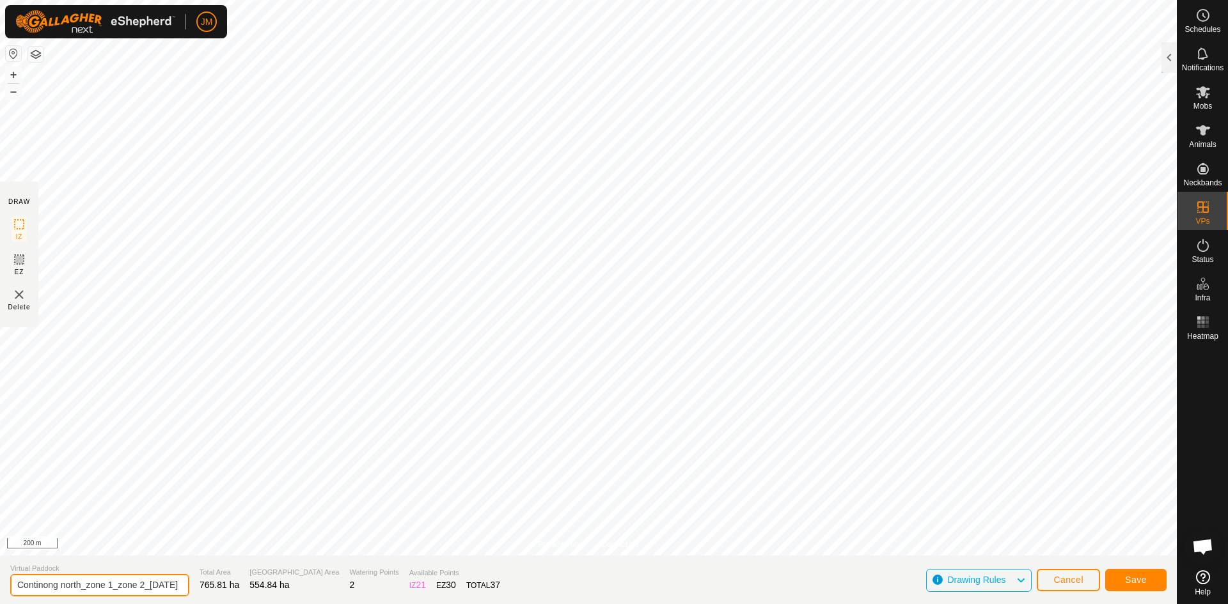
click at [4, 528] on section "Virtual Paddock Continong north_zone 1_zone 2_[DATE] Total Area 765.81 ha Grazi…" at bounding box center [588, 580] width 1177 height 49
click at [136, 528] on input "Continong north_zone 1_zone 2_[DATE]" at bounding box center [99, 585] width 179 height 22
click at [982, 528] on span "Save" at bounding box center [1136, 580] width 22 height 10
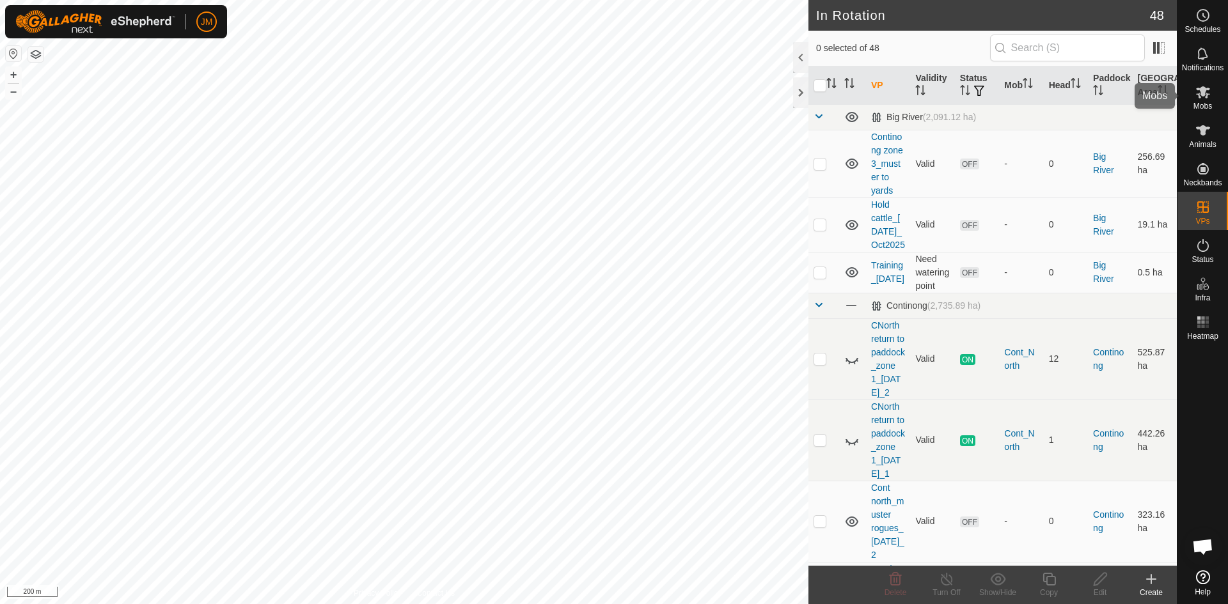
click at [982, 95] on icon at bounding box center [1203, 92] width 14 height 12
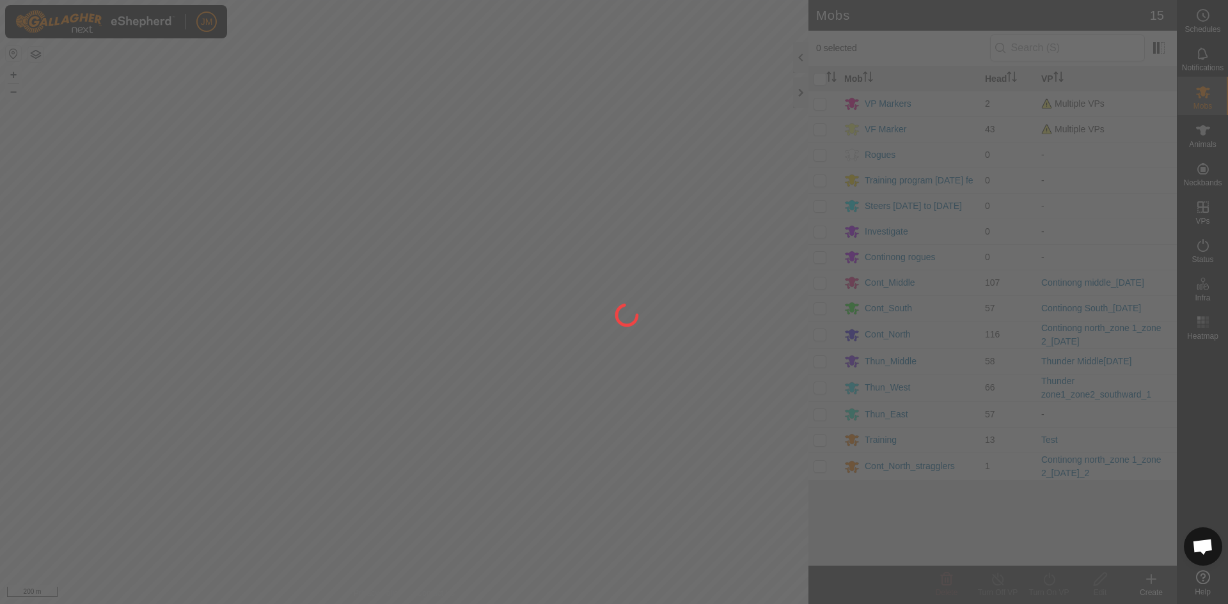
click at [818, 339] on div at bounding box center [614, 302] width 1228 height 604
click at [820, 341] on div at bounding box center [614, 302] width 1228 height 604
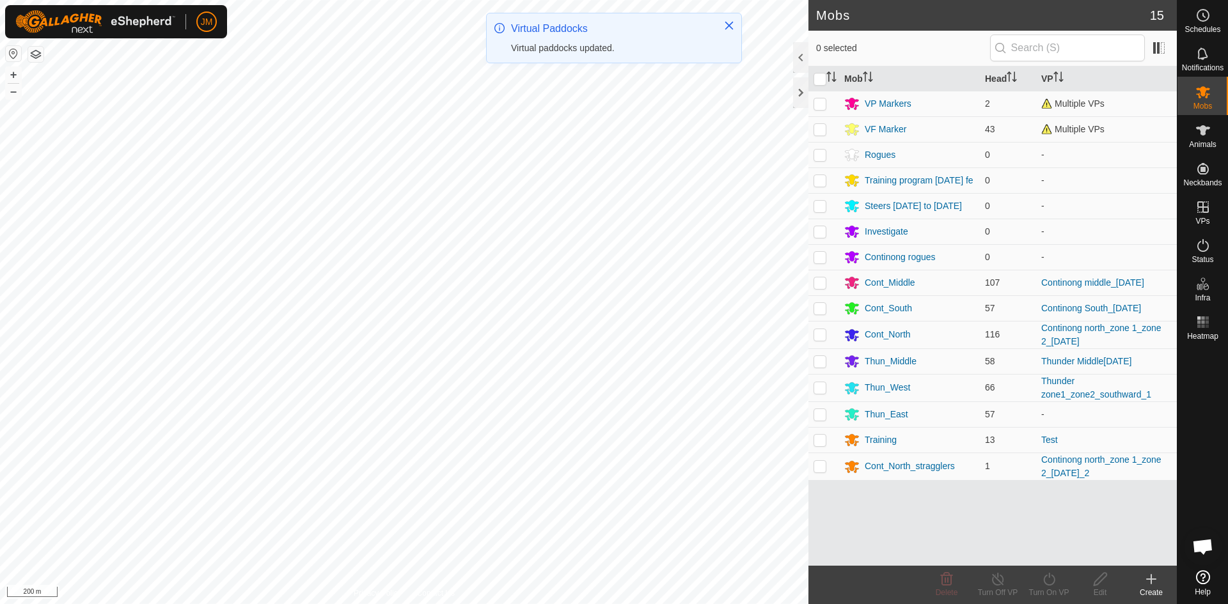
click at [819, 338] on p-checkbox at bounding box center [820, 334] width 13 height 10
checkbox input "true"
click at [982, 528] on icon at bounding box center [1049, 579] width 16 height 15
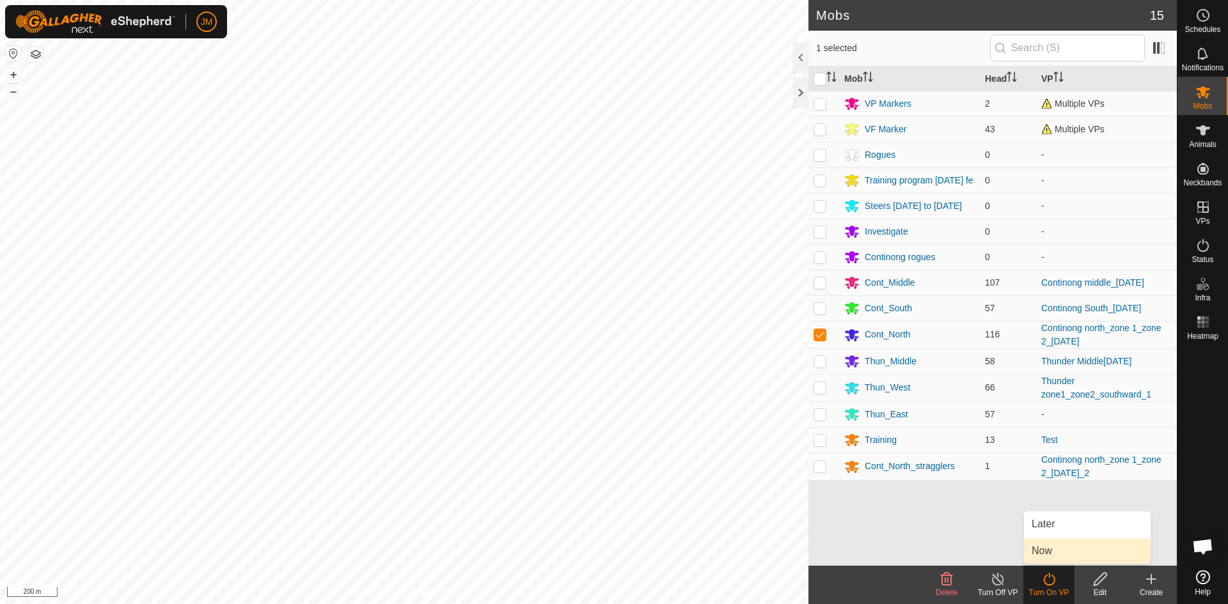
click at [982, 528] on link "Now" at bounding box center [1087, 552] width 127 height 26
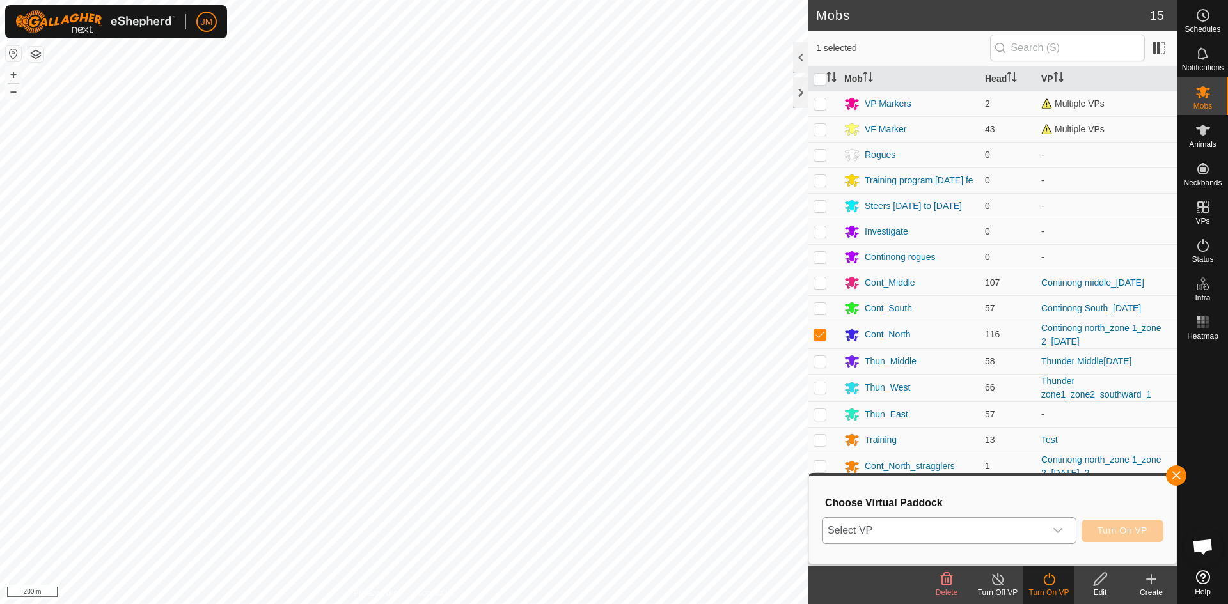
click at [970, 528] on span "Select VP" at bounding box center [934, 531] width 223 height 26
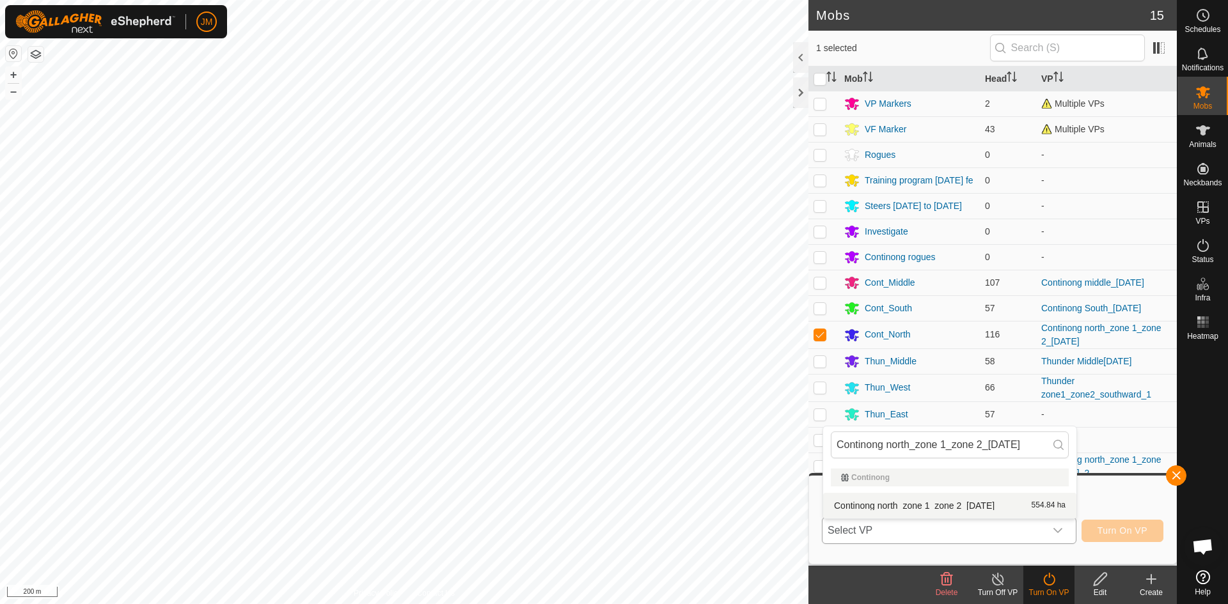
type input "Continong north_zone 1_zone 2_[DATE]"
click at [950, 501] on li "Continong north_zone 1_zone 2_[DATE] 554.84 ha" at bounding box center [949, 506] width 253 height 26
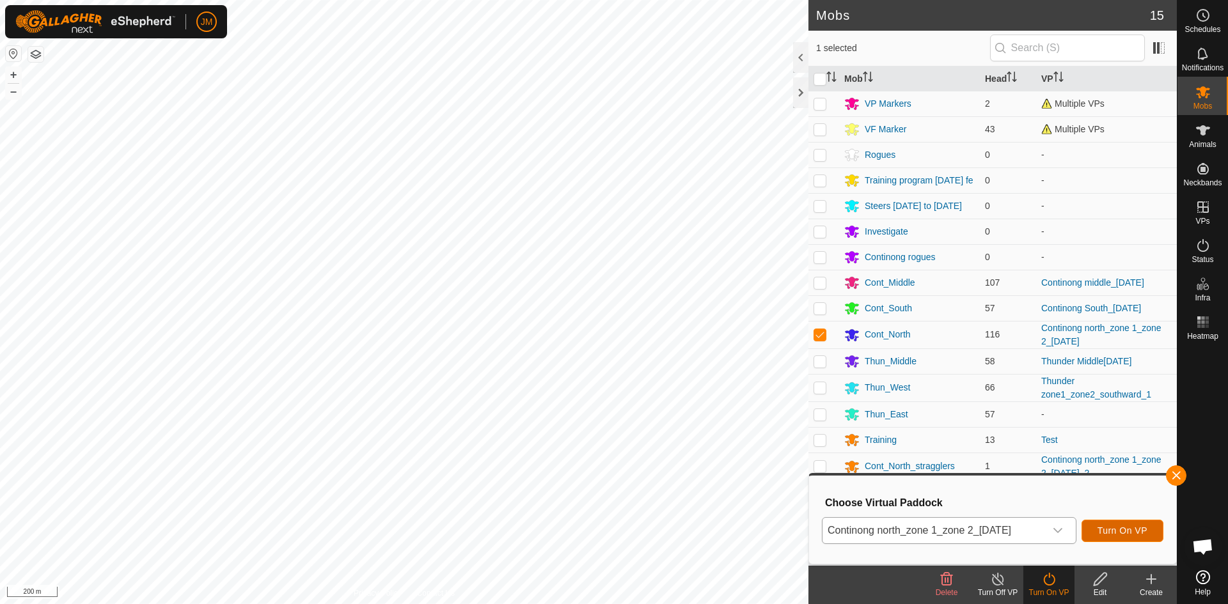
click at [982, 528] on span "Turn On VP" at bounding box center [1123, 531] width 50 height 10
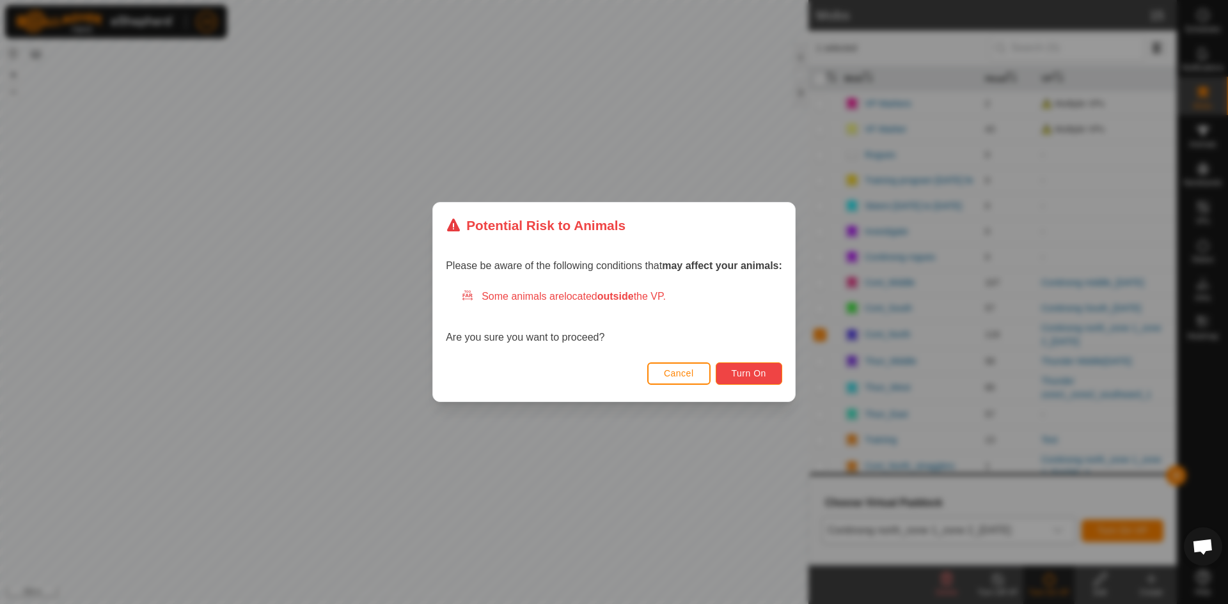
click at [761, 375] on span "Turn On" at bounding box center [749, 373] width 35 height 10
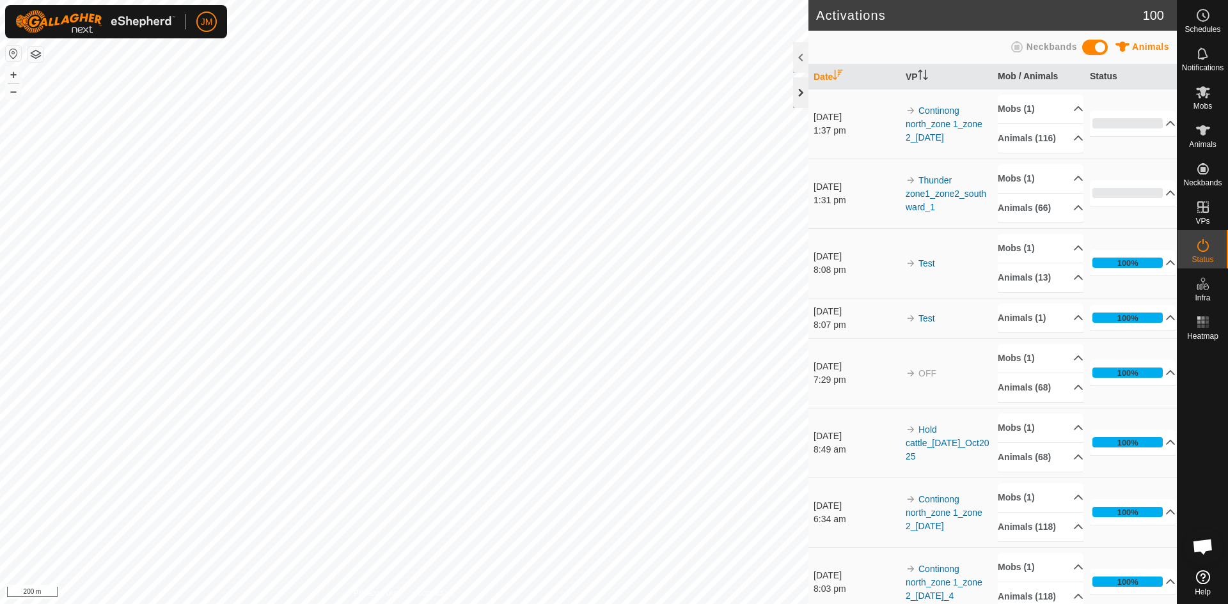
click at [800, 96] on div at bounding box center [800, 92] width 15 height 31
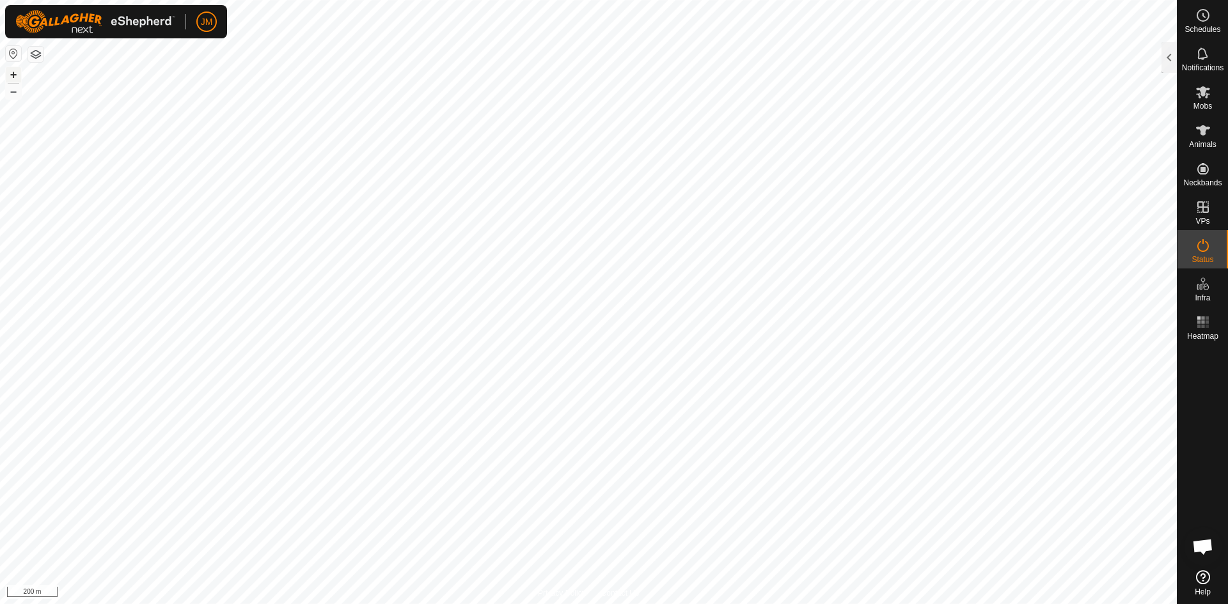
click at [17, 83] on button "+" at bounding box center [13, 74] width 15 height 15
click at [15, 88] on button "–" at bounding box center [13, 91] width 15 height 15
